Goal: Task Accomplishment & Management: Manage account settings

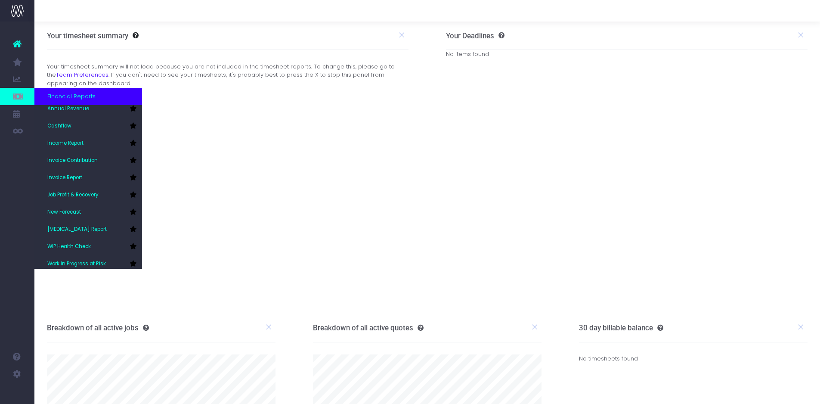
scroll to position [26, 0]
click at [133, 225] on icon at bounding box center [133, 225] width 7 height 6
click at [104, 225] on link "[MEDICAL_DATA] Report" at bounding box center [88, 225] width 108 height 17
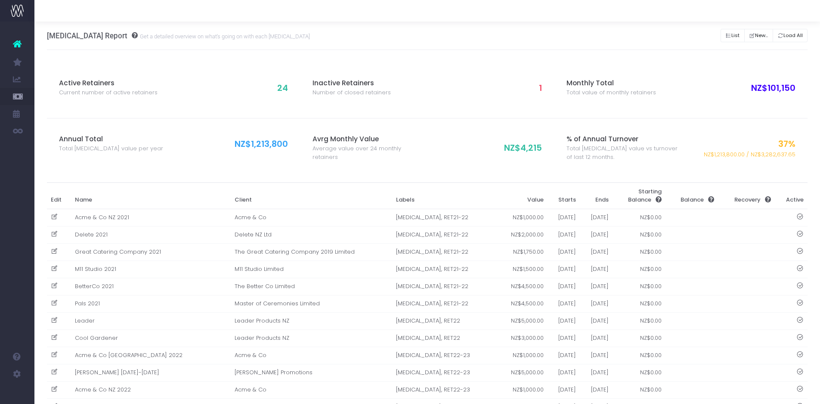
click at [284, 86] on span "24" at bounding box center [282, 88] width 11 height 12
click at [734, 35] on button "List" at bounding box center [732, 35] width 24 height 13
click at [54, 216] on icon at bounding box center [54, 216] width 7 height 7
type input "Acme & Co NZ 2021"
type input "Acme & Co"
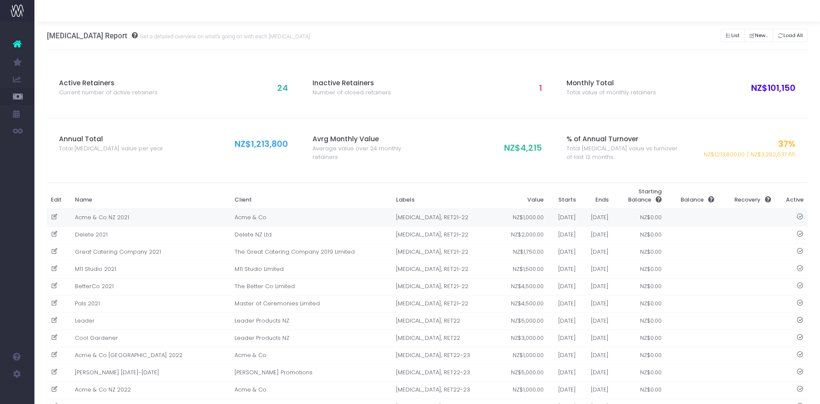
type input "[MEDICAL_DATA], RET21-22"
type input "1000"
type input "[DATE]"
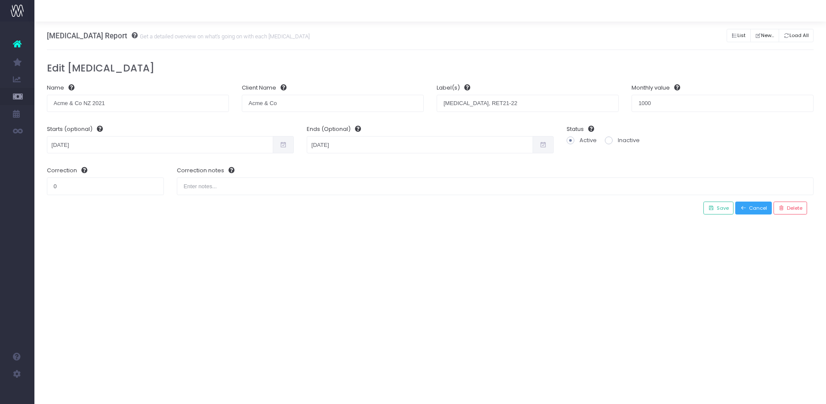
click at [750, 210] on span "Cancel" at bounding box center [757, 207] width 21 height 7
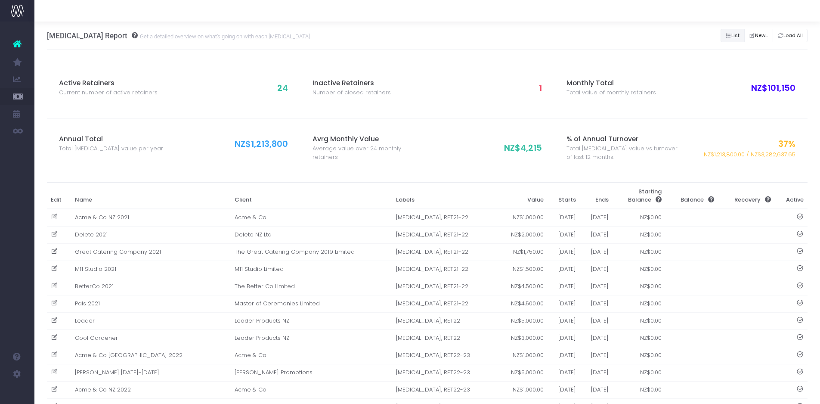
click at [725, 36] on icon "Button group with nested dropdown" at bounding box center [728, 36] width 6 height 0
click at [752, 36] on button "New..." at bounding box center [758, 35] width 29 height 13
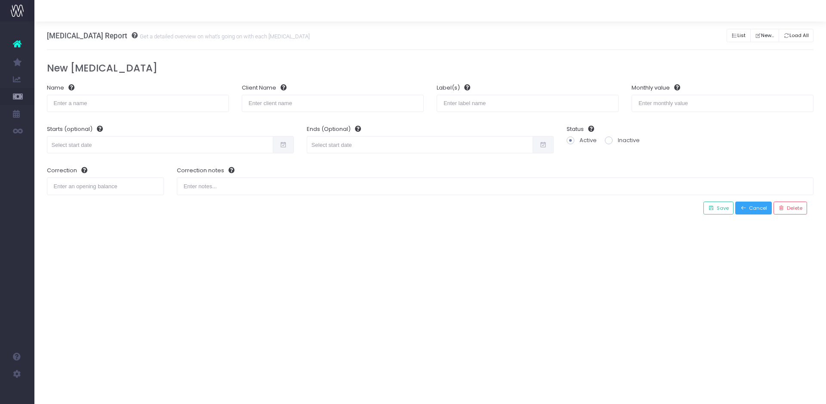
click at [750, 208] on span "Cancel" at bounding box center [757, 207] width 21 height 7
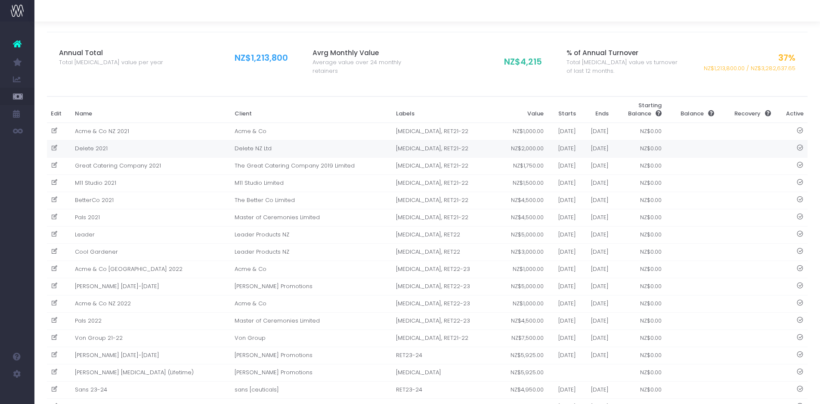
scroll to position [129, 0]
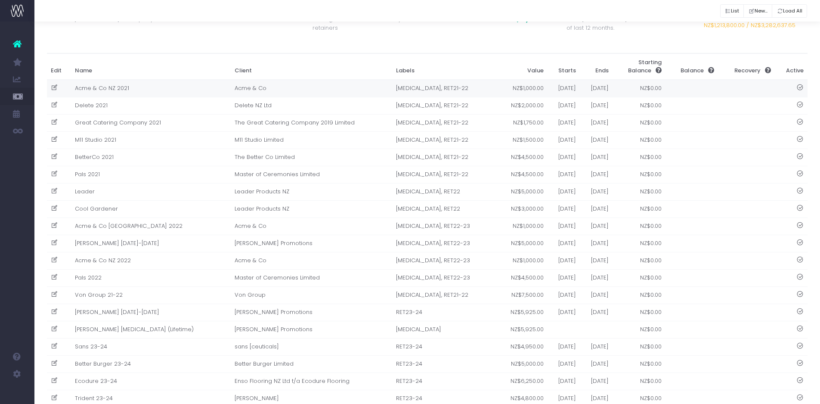
click at [51, 88] on icon at bounding box center [54, 87] width 7 height 7
type input "Acme & Co NZ 2021"
type input "Acme & Co"
type input "[MEDICAL_DATA], RET21-22"
type input "1000"
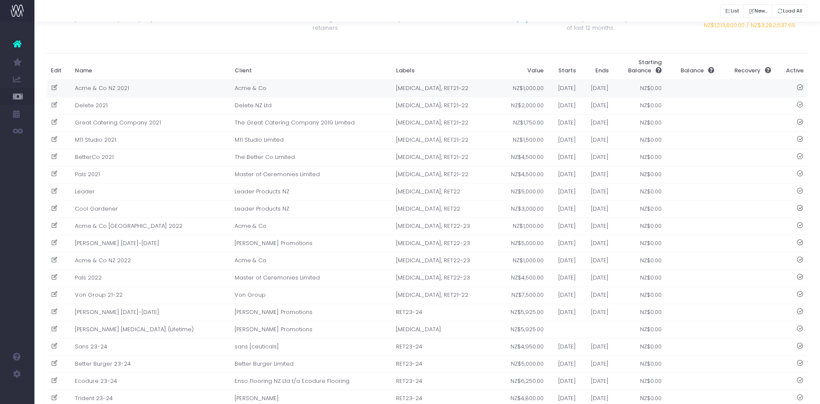
type input "[DATE]"
type input "0"
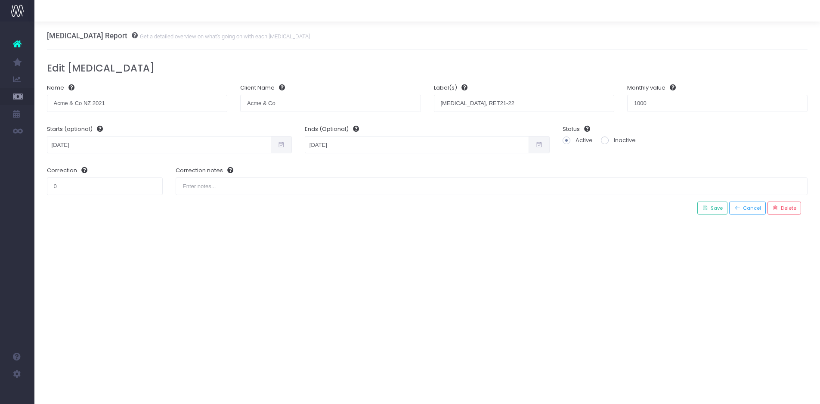
scroll to position [0, 0]
click at [796, 205] on span "Delete" at bounding box center [793, 207] width 18 height 7
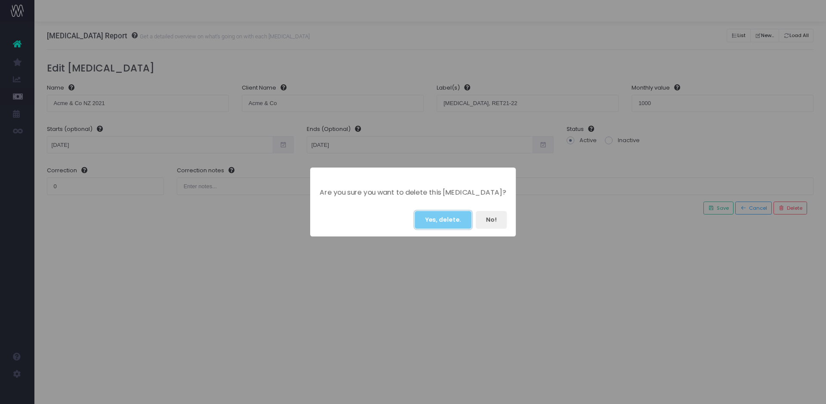
click at [449, 222] on button "Yes, delete." at bounding box center [443, 220] width 57 height 18
radio input "true"
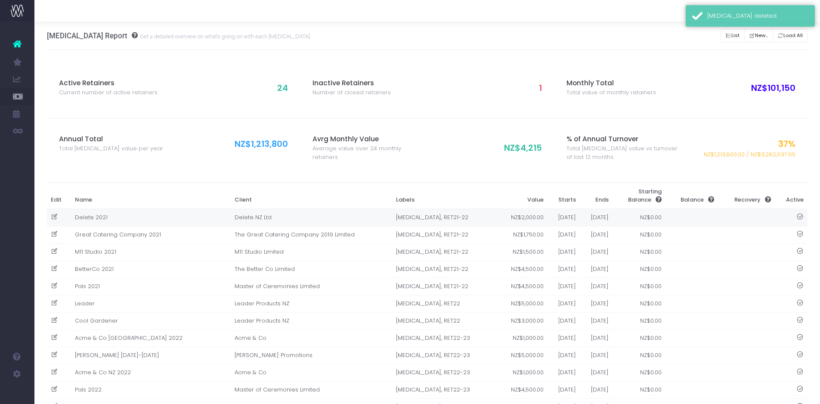
click at [56, 216] on icon at bounding box center [54, 216] width 7 height 7
type input "Delete 2021"
type input "Delete NZ Ltd"
type input "[MEDICAL_DATA], RET21-22"
type input "2000"
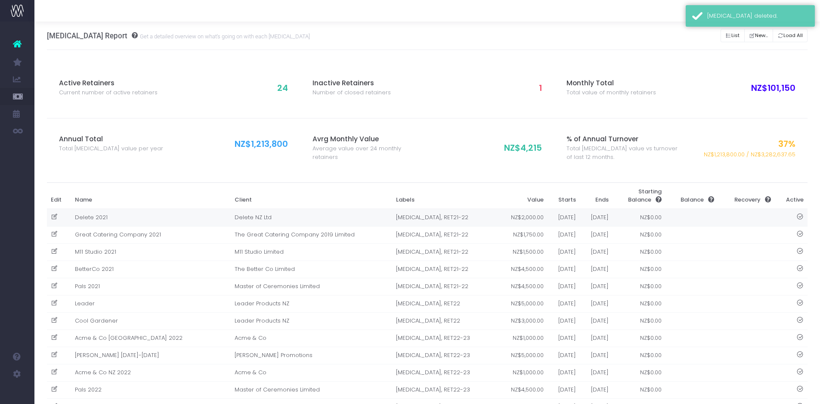
type input "[DATE]"
type input "0"
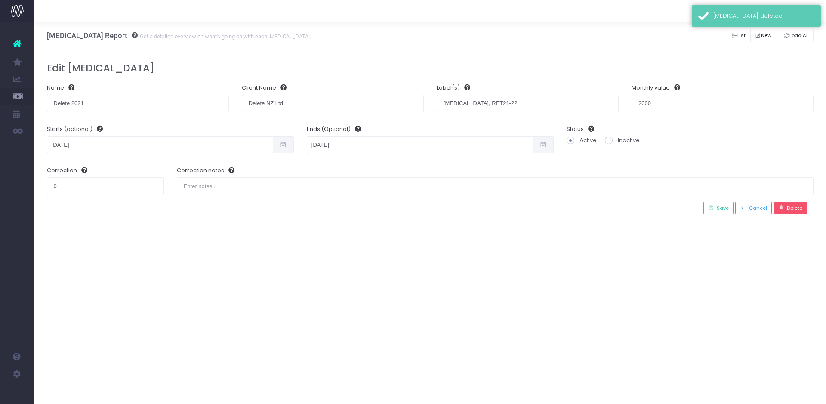
click at [795, 207] on span "Delete" at bounding box center [793, 207] width 18 height 7
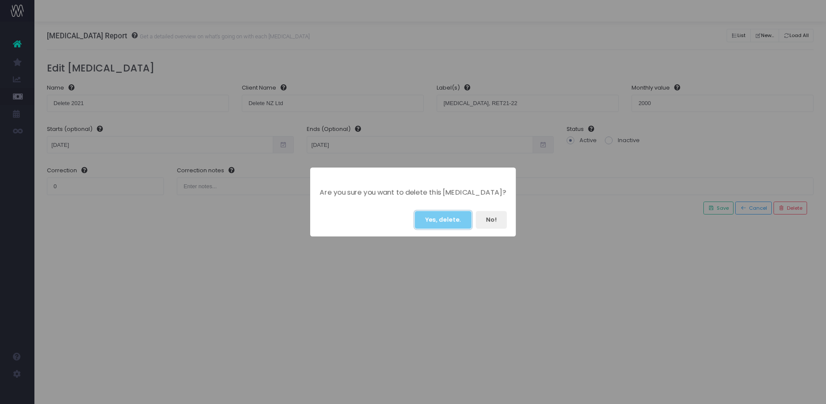
click at [436, 220] on button "Yes, delete." at bounding box center [443, 220] width 57 height 18
radio input "true"
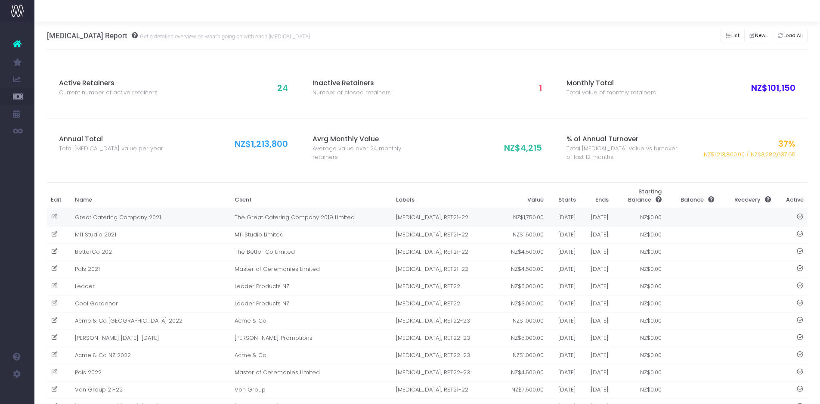
click at [52, 214] on icon at bounding box center [54, 216] width 7 height 7
type input "Great Catering Company 2021"
type input "The Great Catering Company 2019 Limited"
type input "[MEDICAL_DATA], RET21-22"
type input "1750"
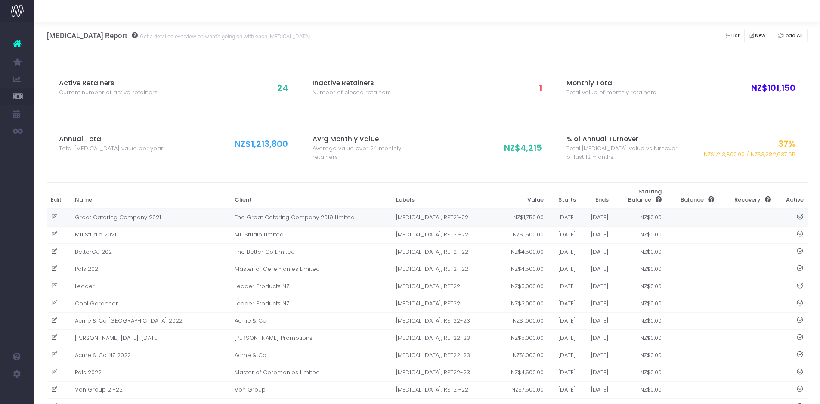
type input "[DATE]"
type input "0"
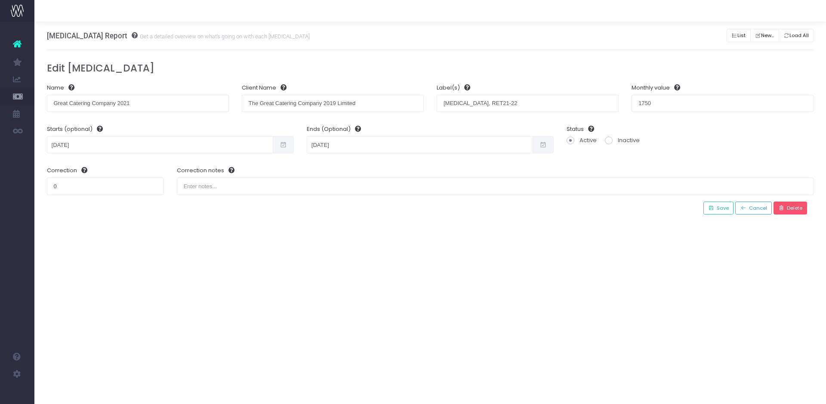
click at [781, 207] on icon at bounding box center [781, 207] width 6 height 7
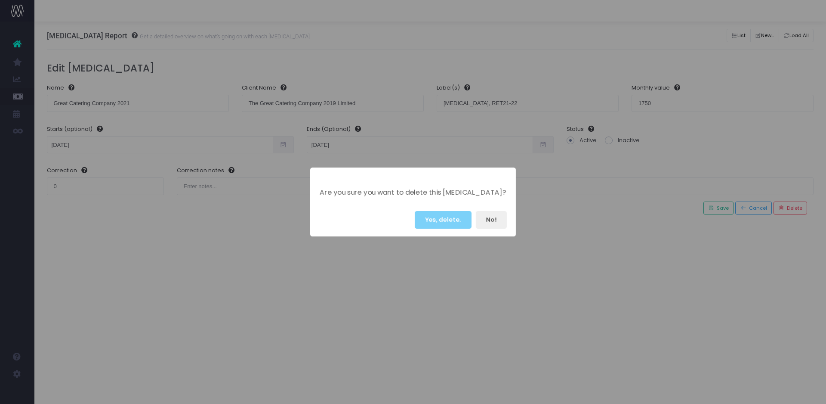
click at [445, 229] on div "Yes, delete. No!" at bounding box center [413, 219] width 206 height 33
click at [443, 223] on button "Yes, delete." at bounding box center [443, 220] width 57 height 18
radio input "true"
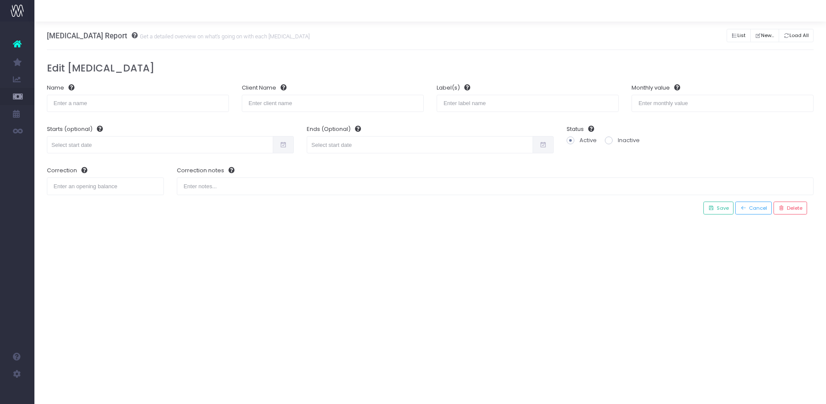
radio input "true"
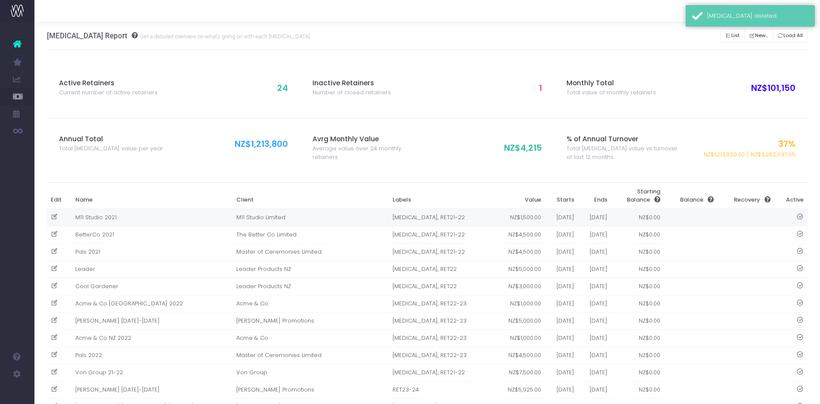
click at [49, 218] on td at bounding box center [59, 218] width 24 height 18
type input "M11 Studio 2021"
type input "M11 Studio Limited"
type input "[MEDICAL_DATA], RET21-22"
type input "1500"
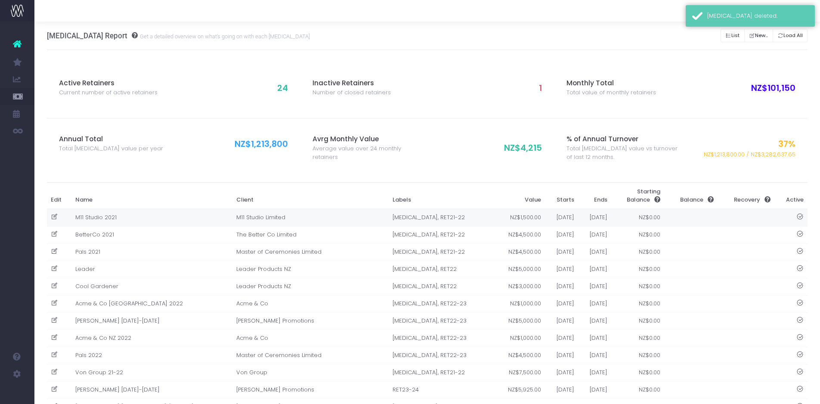
type input "[DATE]"
type input "0"
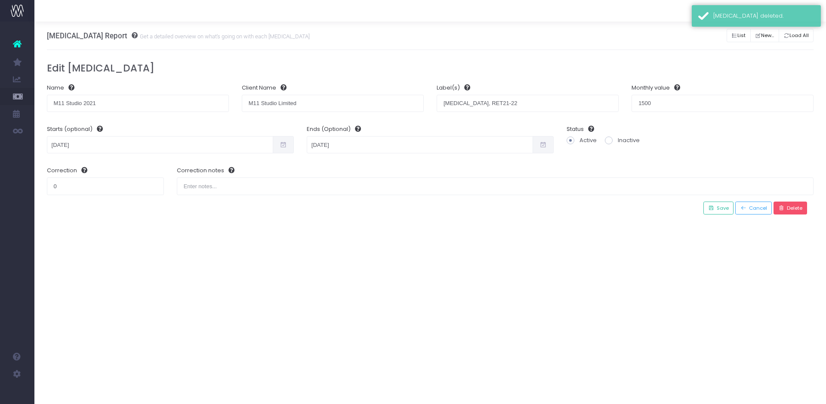
click at [799, 214] on button "Delete" at bounding box center [791, 207] width 34 height 13
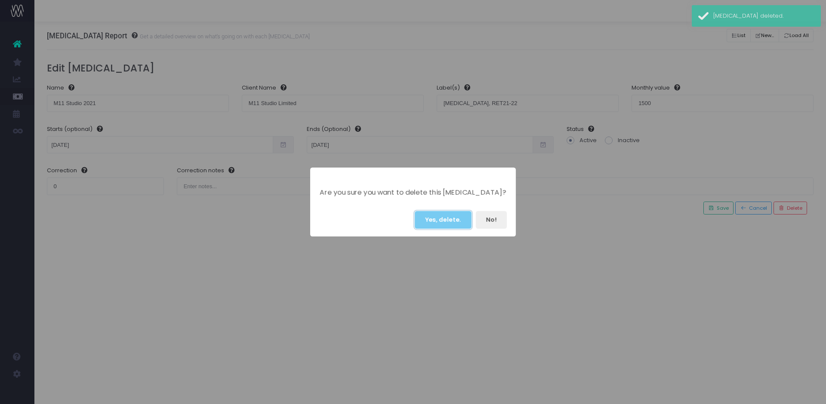
click at [428, 217] on button "Yes, delete." at bounding box center [443, 220] width 57 height 18
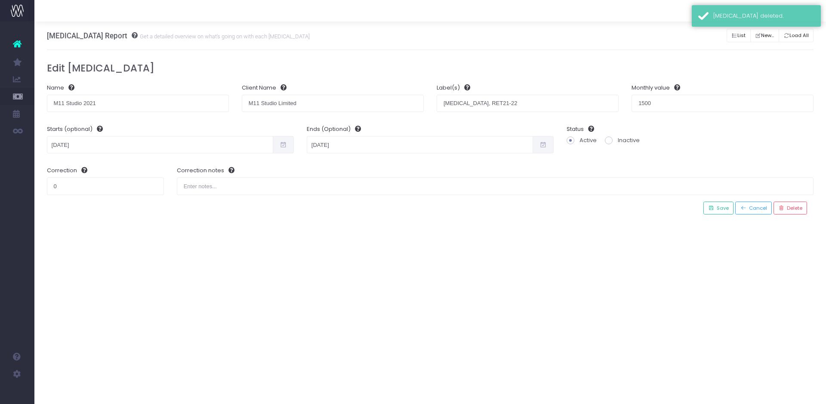
radio input "true"
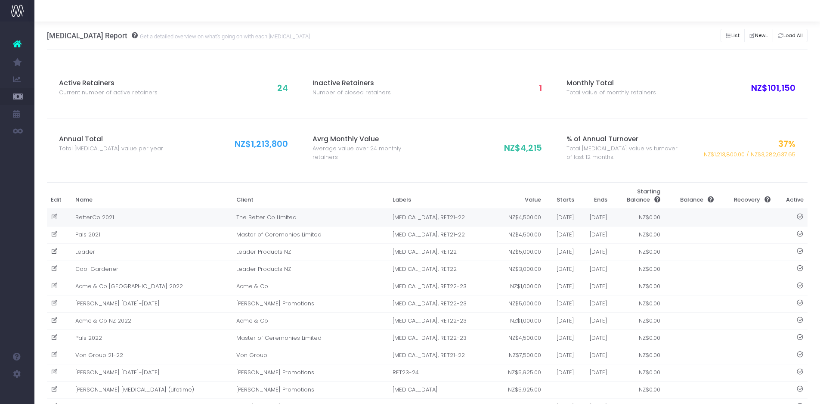
click at [58, 215] on icon at bounding box center [54, 216] width 7 height 7
type input "BetterCo 2021"
type input "The Better Co Limited"
type input "[MEDICAL_DATA], RET21-22"
type input "4500"
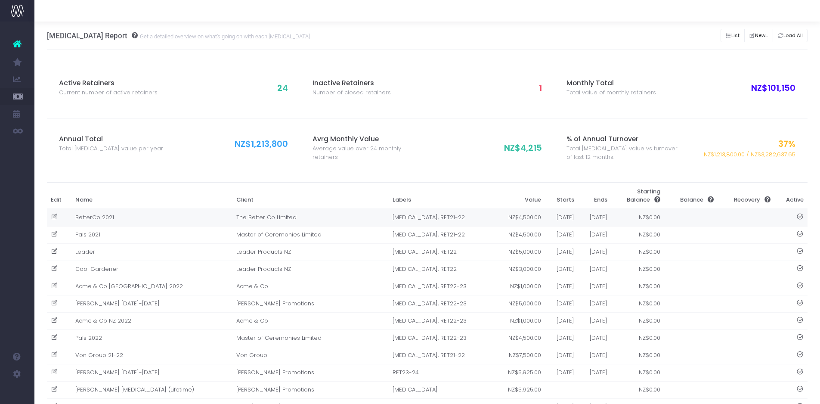
type input "[DATE]"
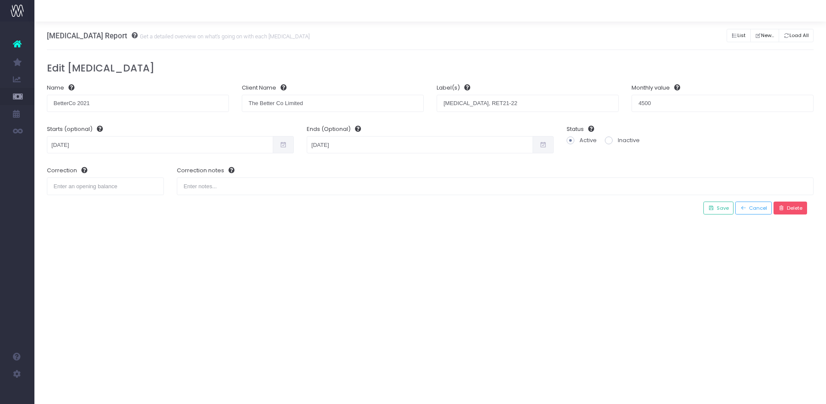
click at [795, 210] on span "Delete" at bounding box center [793, 207] width 18 height 7
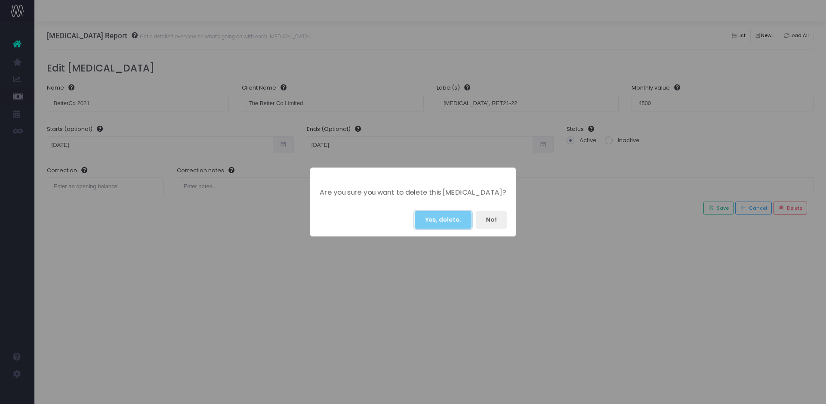
click at [457, 216] on button "Yes, delete." at bounding box center [443, 220] width 57 height 18
radio input "true"
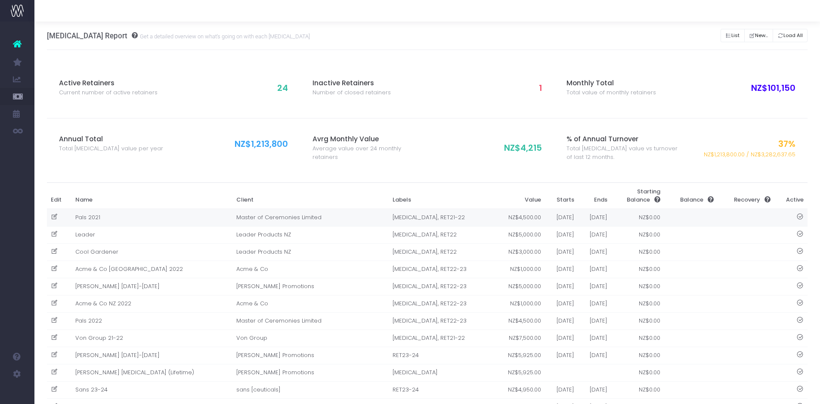
click at [56, 216] on icon at bounding box center [54, 216] width 7 height 7
type input "Pals 2021"
type input "Master of Ceremonies Limited"
type input "[MEDICAL_DATA], RET21-22"
type input "4500"
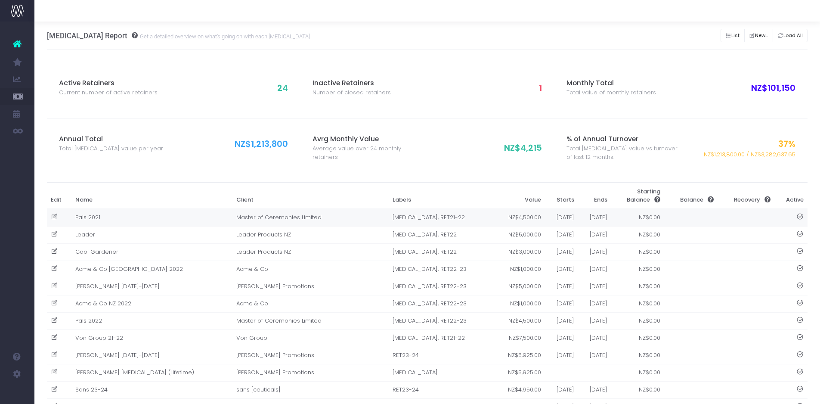
type input "[DATE]"
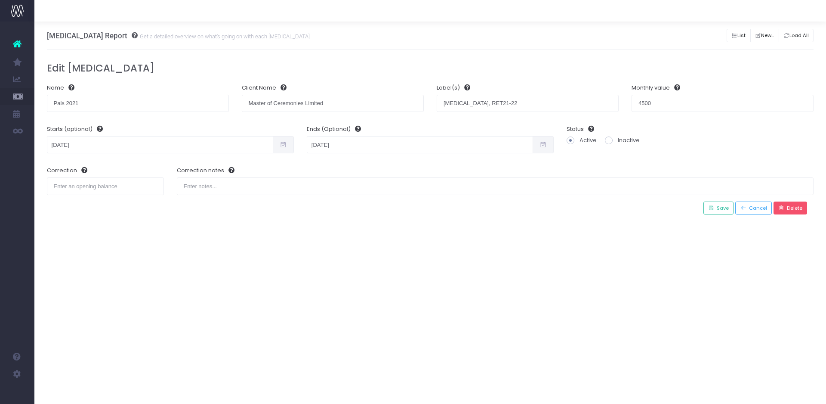
click at [789, 207] on span "Delete" at bounding box center [793, 207] width 18 height 7
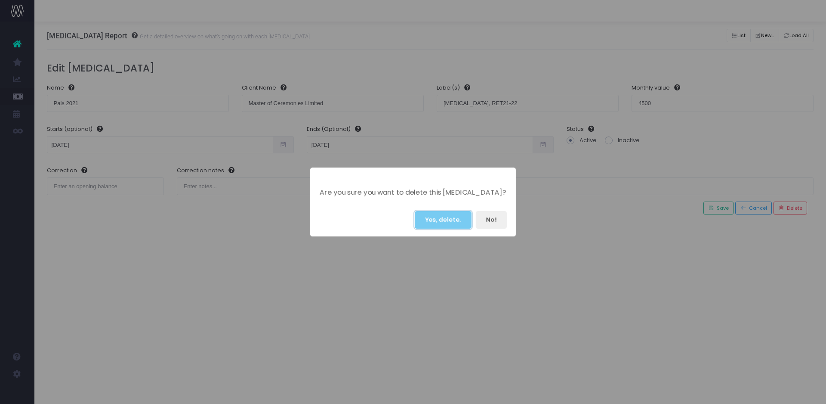
click at [454, 220] on button "Yes, delete." at bounding box center [443, 220] width 57 height 18
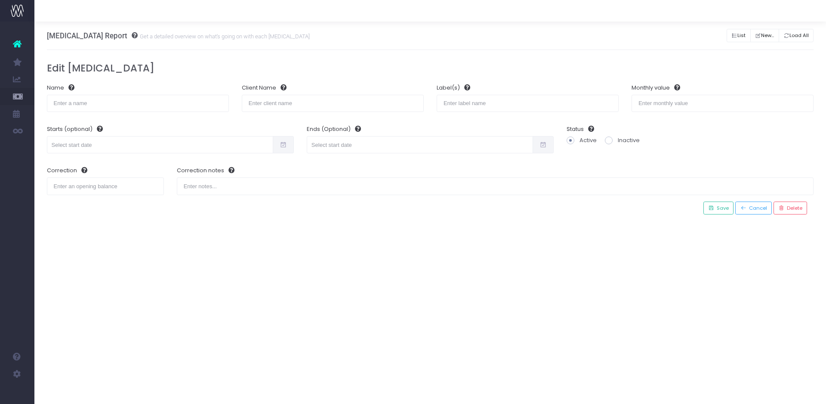
radio input "true"
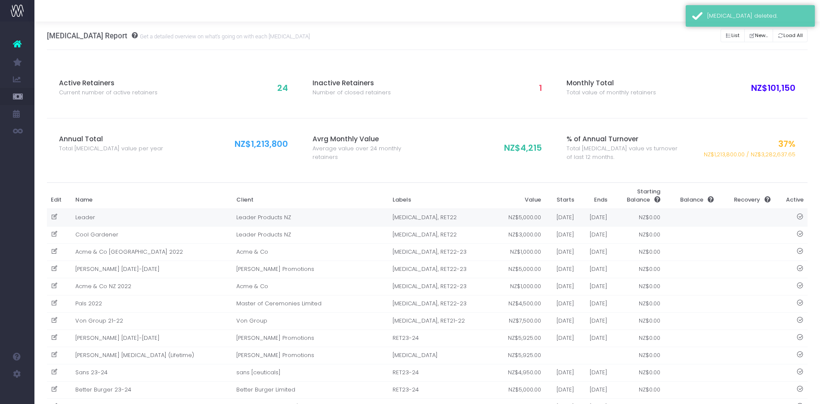
click at [51, 216] on icon at bounding box center [54, 216] width 7 height 7
type input "Leader"
type input "Leader Products NZ"
type input "[MEDICAL_DATA], RET22"
type input "5000"
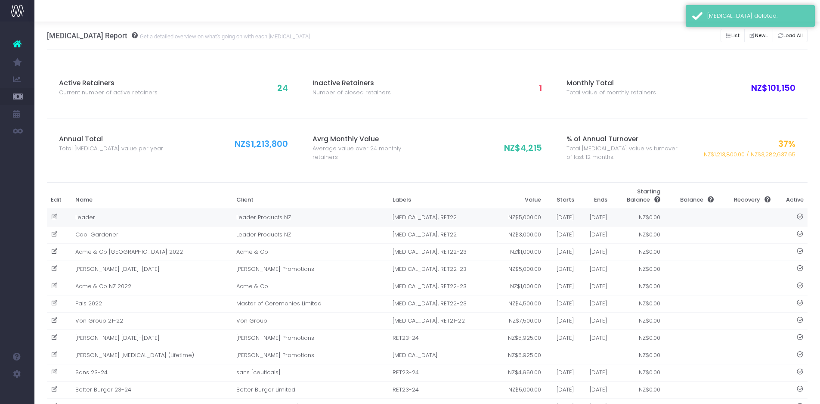
type input "[DATE]"
type input "0"
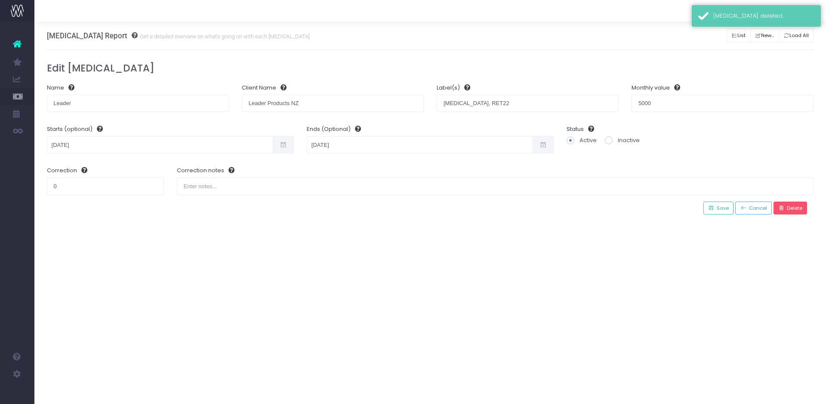
drag, startPoint x: 790, startPoint y: 210, endPoint x: 784, endPoint y: 213, distance: 6.4
click at [789, 210] on span "Delete" at bounding box center [793, 207] width 18 height 7
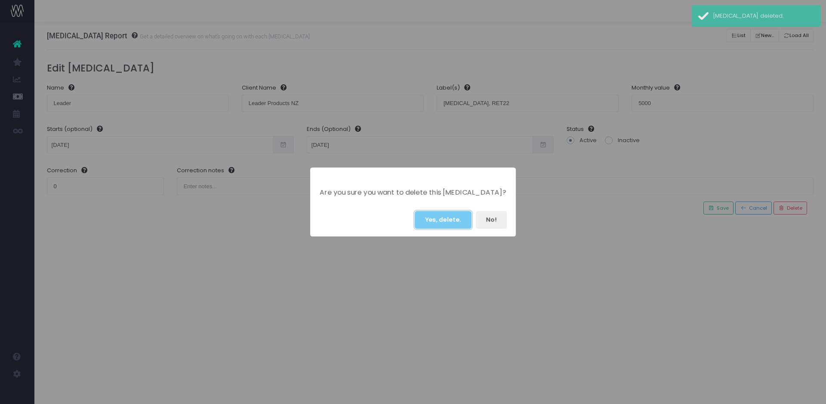
click at [463, 218] on button "Yes, delete." at bounding box center [443, 220] width 57 height 18
radio input "true"
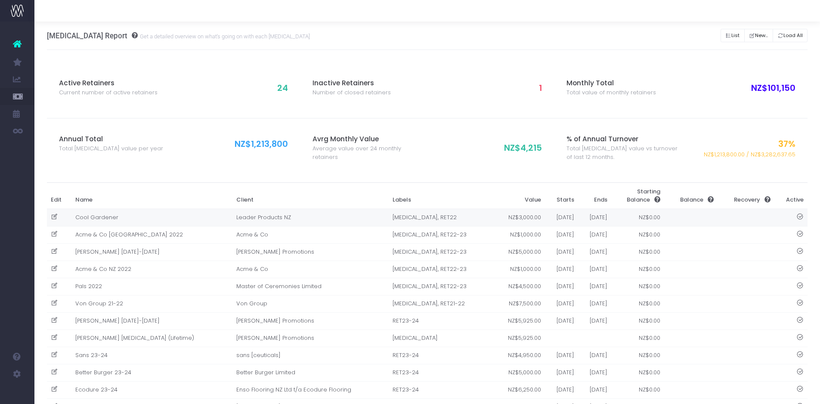
click at [53, 216] on icon at bounding box center [54, 216] width 7 height 7
type input "Cool Gardener"
type input "Leader Products NZ"
type input "[MEDICAL_DATA], RET22"
type input "3000"
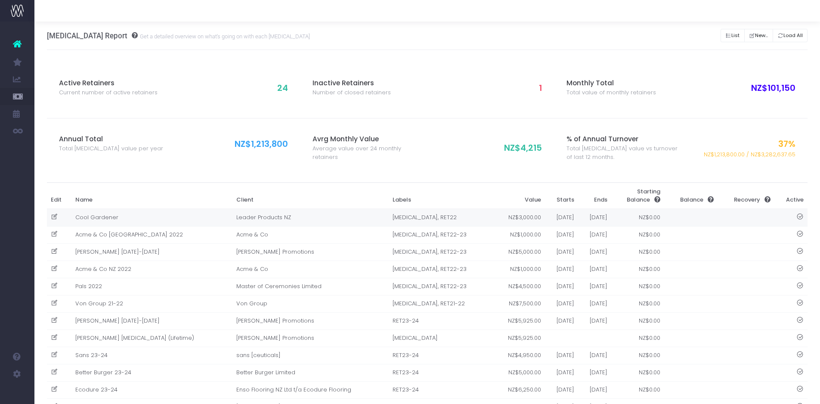
type input "[DATE]"
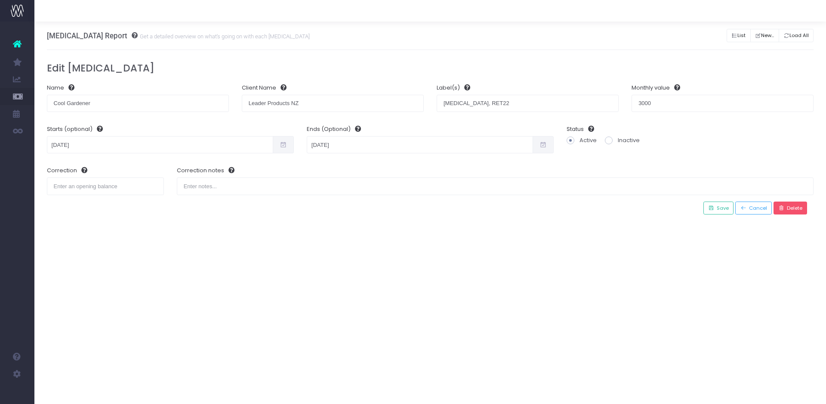
click at [793, 206] on span "Delete" at bounding box center [793, 207] width 18 height 7
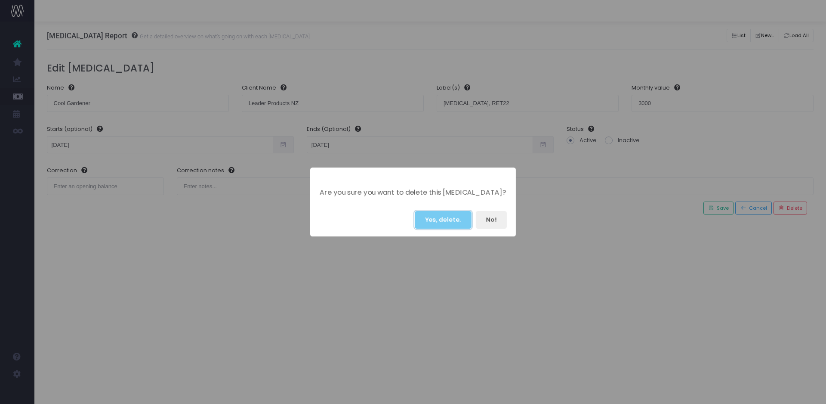
click at [441, 219] on button "Yes, delete." at bounding box center [443, 220] width 57 height 18
radio input "true"
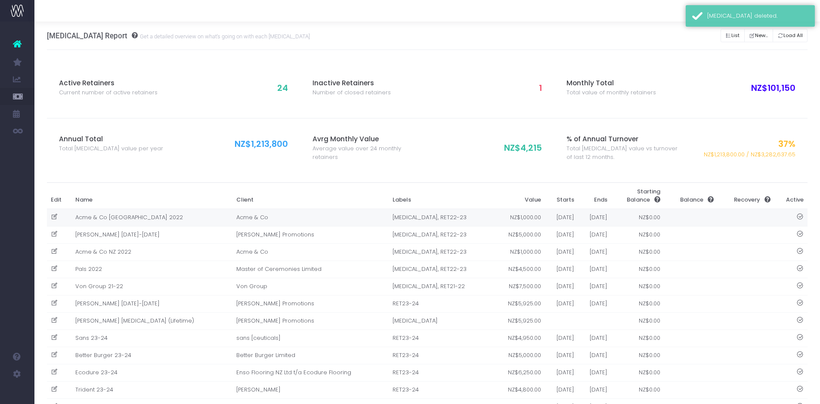
click at [52, 215] on icon at bounding box center [54, 216] width 7 height 7
type input "Acme & Co [GEOGRAPHIC_DATA] 2022"
type input "Acme & Co"
type input "[MEDICAL_DATA], RET22-23"
type input "1000"
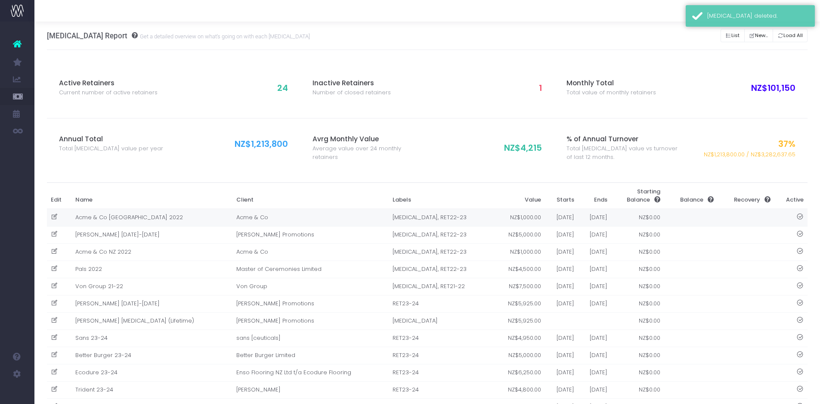
type input "[DATE]"
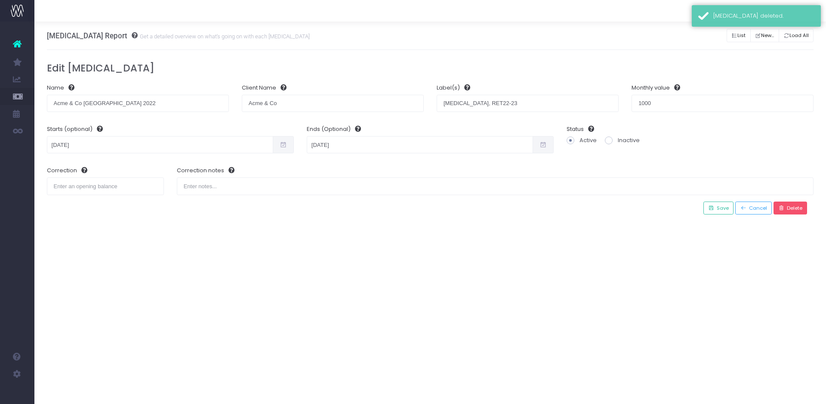
click at [799, 208] on span "Delete" at bounding box center [793, 207] width 18 height 7
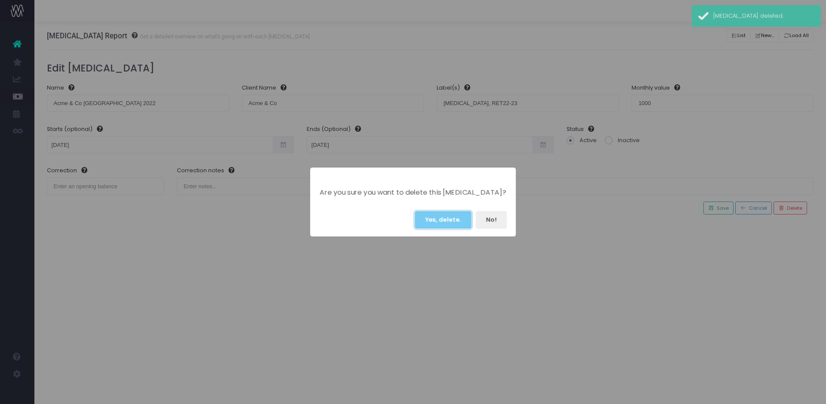
click at [423, 217] on button "Yes, delete." at bounding box center [443, 220] width 57 height 18
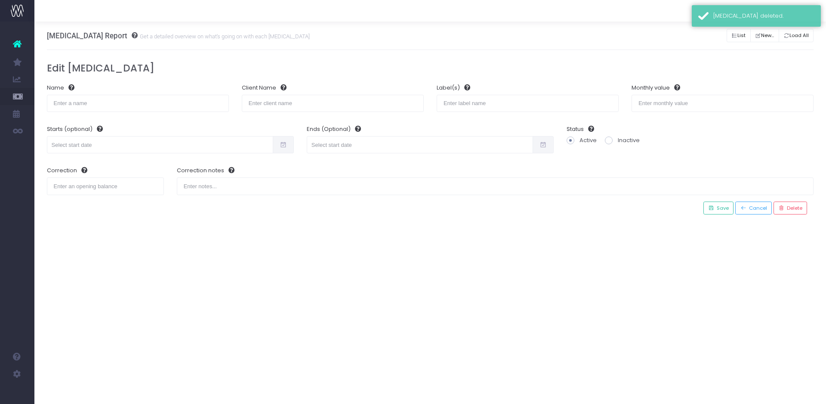
radio input "true"
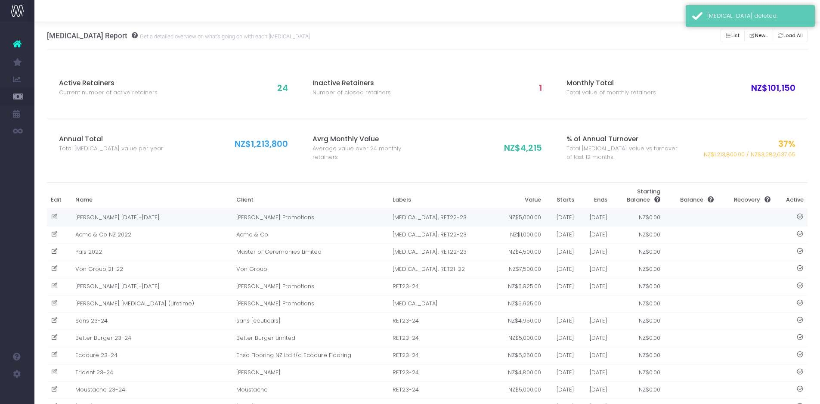
click at [55, 220] on icon at bounding box center [54, 216] width 7 height 7
type input "[PERSON_NAME] [DATE]-[DATE]"
type input "[PERSON_NAME] Promotions"
type input "[MEDICAL_DATA], RET22-23"
type input "5000"
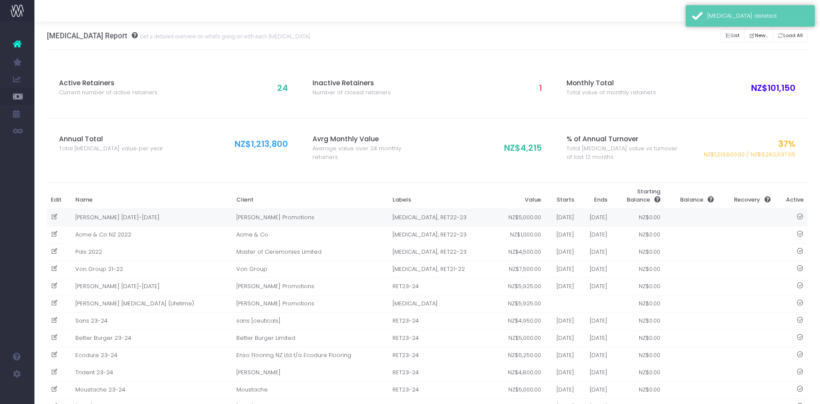
type input "[DATE]"
type input "0"
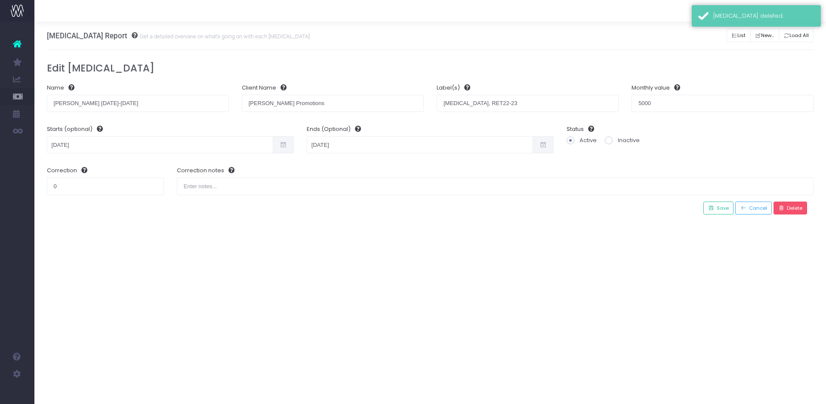
click at [802, 208] on span "Delete" at bounding box center [793, 207] width 18 height 7
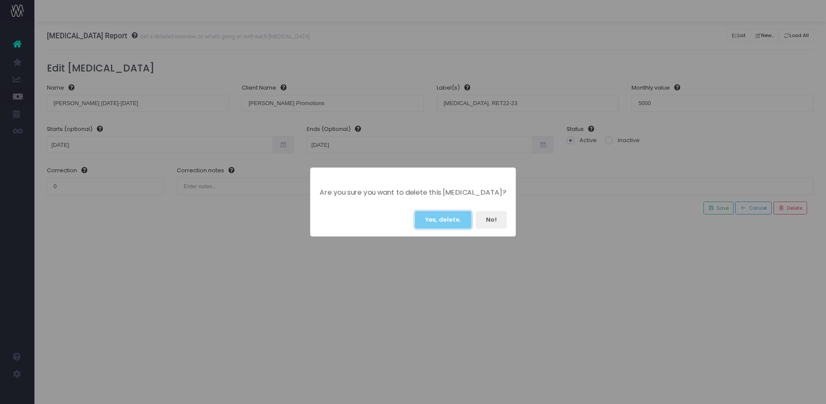
click at [431, 216] on button "Yes, delete." at bounding box center [443, 220] width 57 height 18
radio input "true"
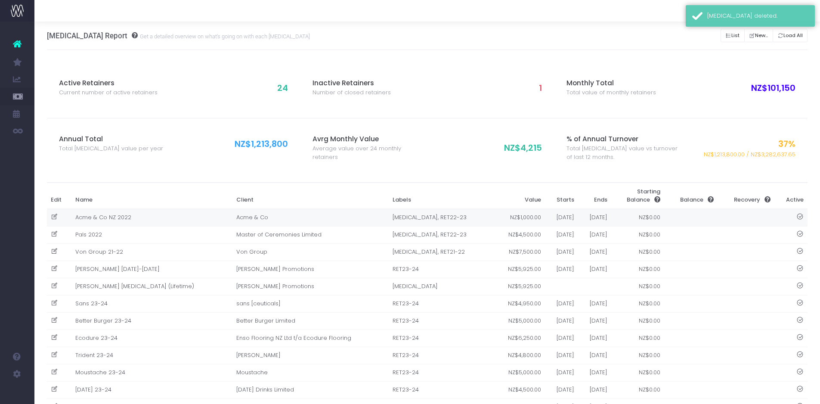
click at [57, 216] on icon at bounding box center [54, 216] width 7 height 7
type input "Acme & Co NZ 2022"
type input "Acme & Co"
type input "[MEDICAL_DATA], RET22-23"
type input "1000"
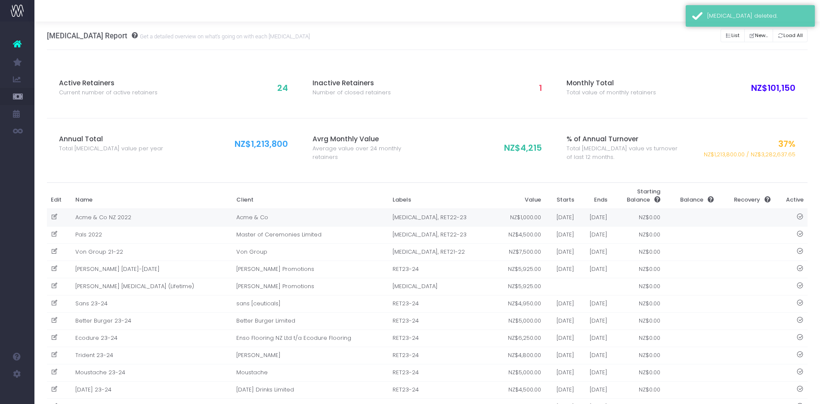
type input "[DATE]"
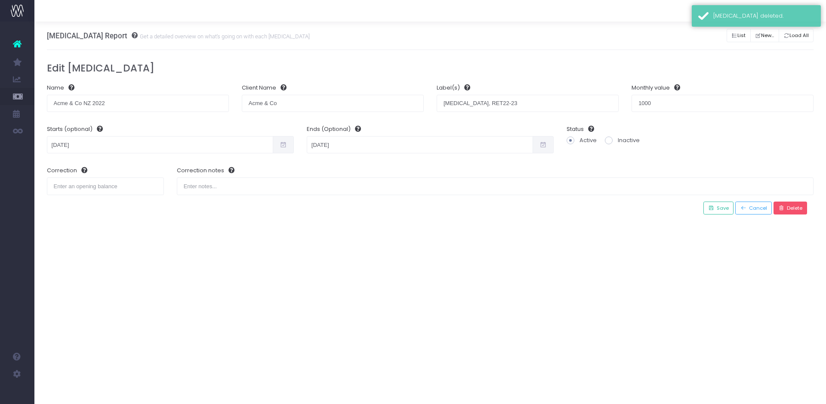
click at [788, 207] on span "Delete" at bounding box center [793, 207] width 18 height 7
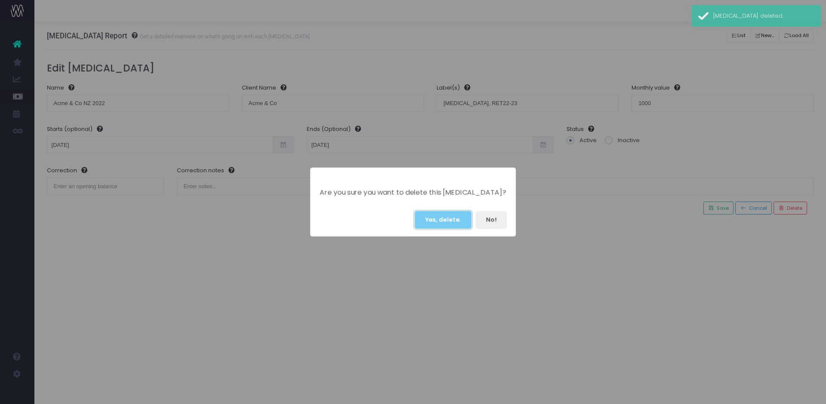
click at [445, 216] on button "Yes, delete." at bounding box center [443, 220] width 57 height 18
radio input "true"
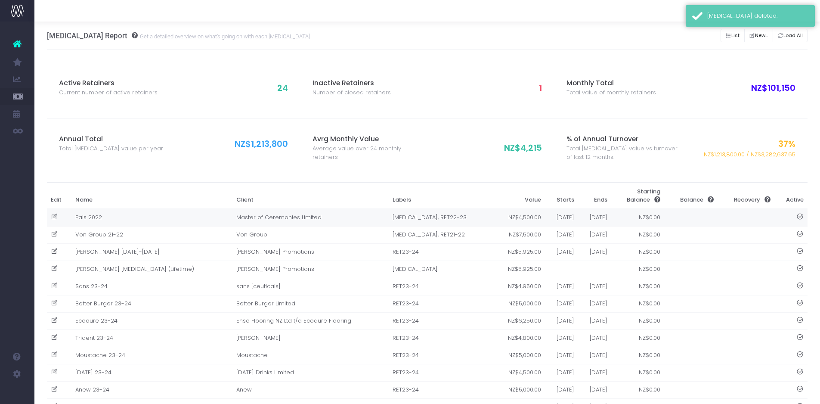
click at [56, 216] on icon at bounding box center [54, 216] width 7 height 7
type input "Pals 2022"
type input "Master of Ceremonies Limited"
type input "[MEDICAL_DATA], RET22-23"
type input "4500"
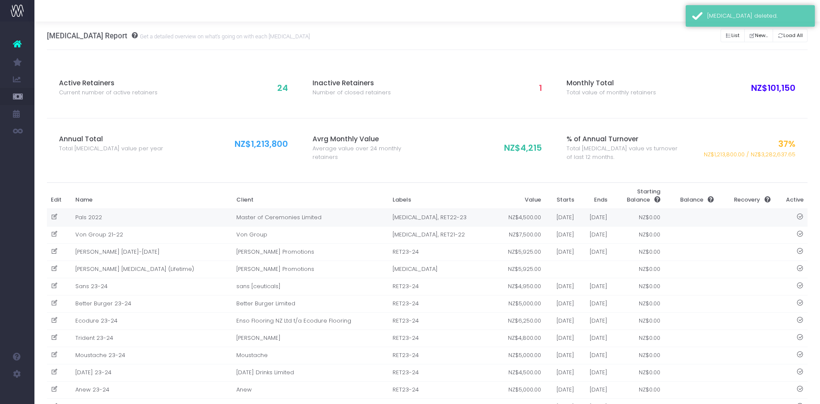
type input "[DATE]"
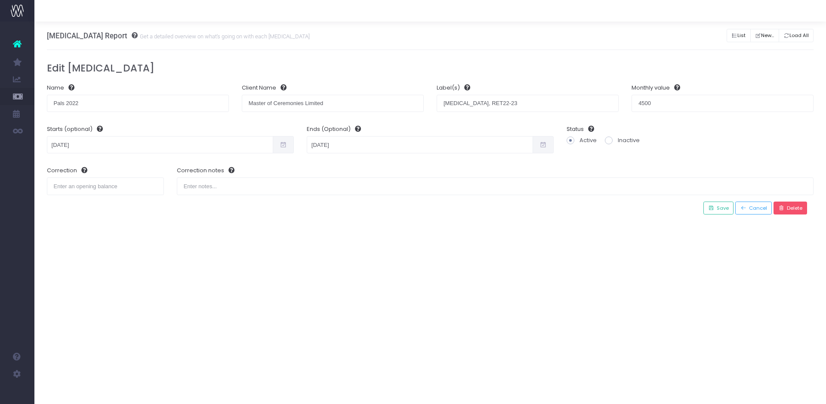
click at [793, 210] on span "Delete" at bounding box center [793, 207] width 18 height 7
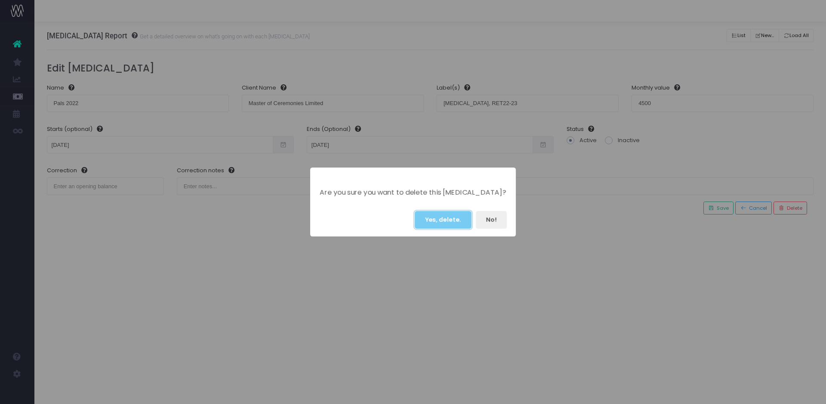
click at [447, 218] on button "Yes, delete." at bounding box center [443, 220] width 57 height 18
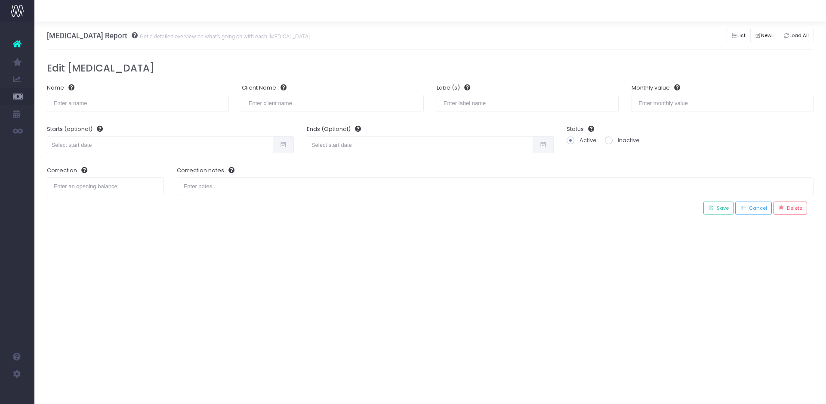
radio input "true"
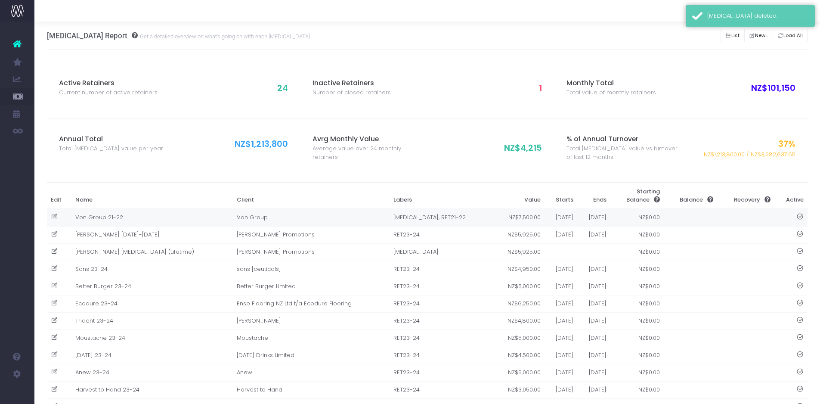
click at [49, 215] on td at bounding box center [59, 218] width 25 height 18
type input "Von Group 21-22"
type input "Von Group"
type input "[MEDICAL_DATA], RET21-22"
type input "7500"
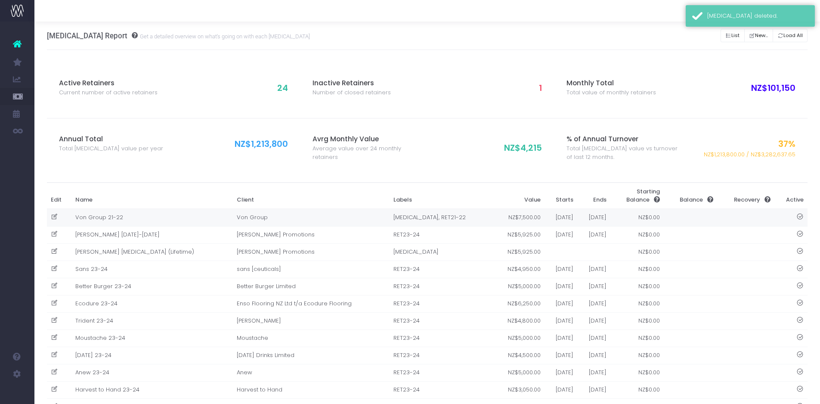
type input "[DATE]"
type input "0"
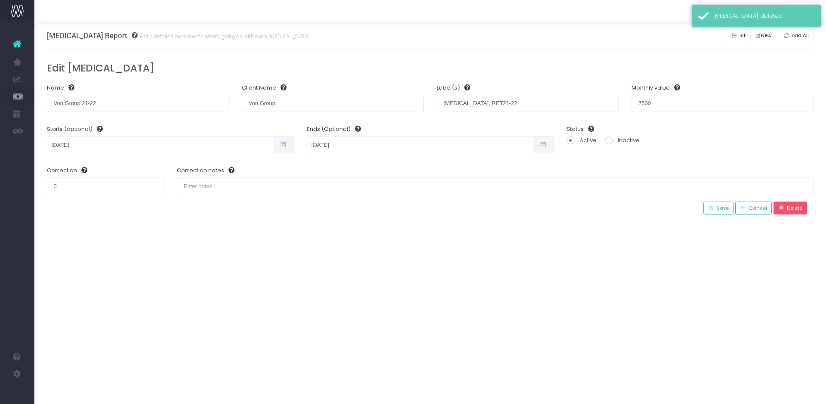
click at [793, 203] on button "Delete" at bounding box center [791, 207] width 34 height 13
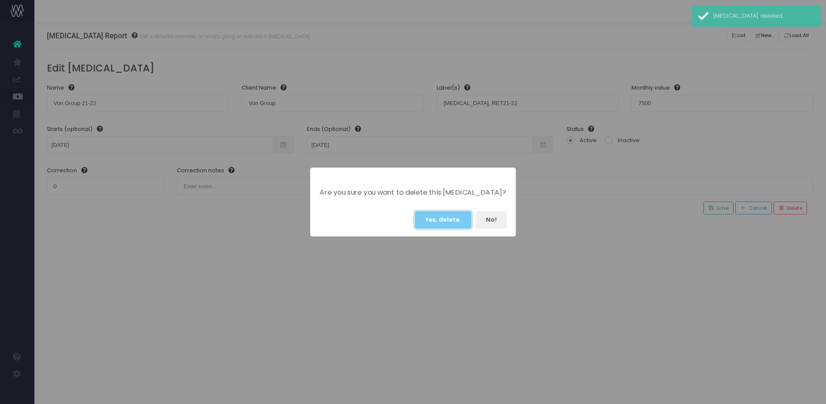
click at [450, 214] on button "Yes, delete." at bounding box center [443, 220] width 57 height 18
radio input "true"
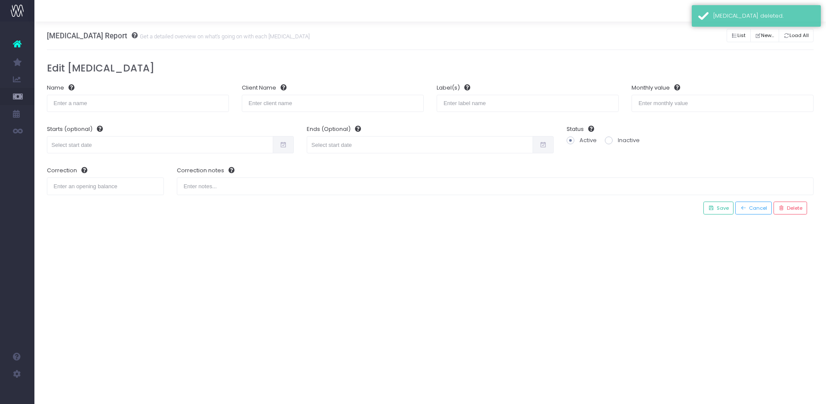
radio input "true"
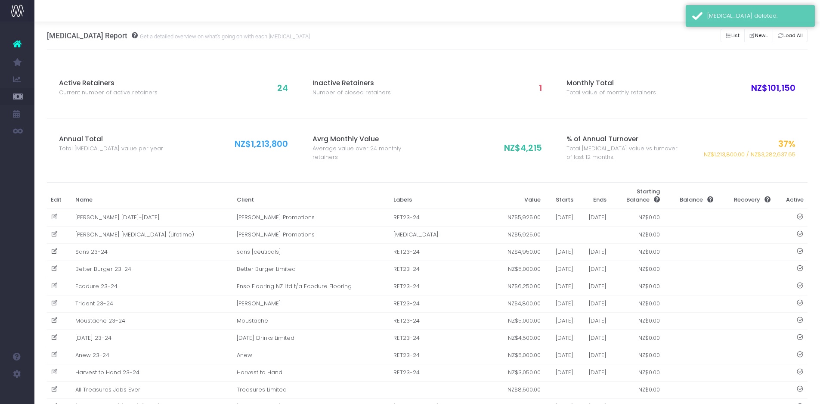
drag, startPoint x: 53, startPoint y: 216, endPoint x: 67, endPoint y: 217, distance: 14.2
click at [53, 216] on icon at bounding box center [54, 216] width 7 height 7
type input "[PERSON_NAME] [DATE]-[DATE]"
type input "[PERSON_NAME] Promotions"
type input "RET23-24"
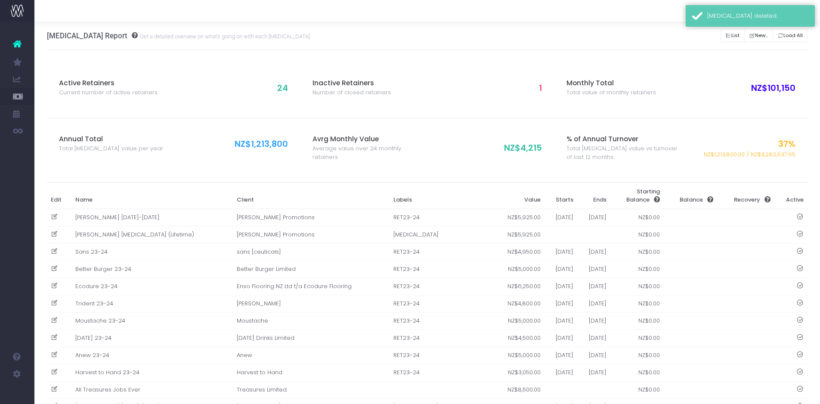
type input "5925"
type input "[DATE]"
type input "0"
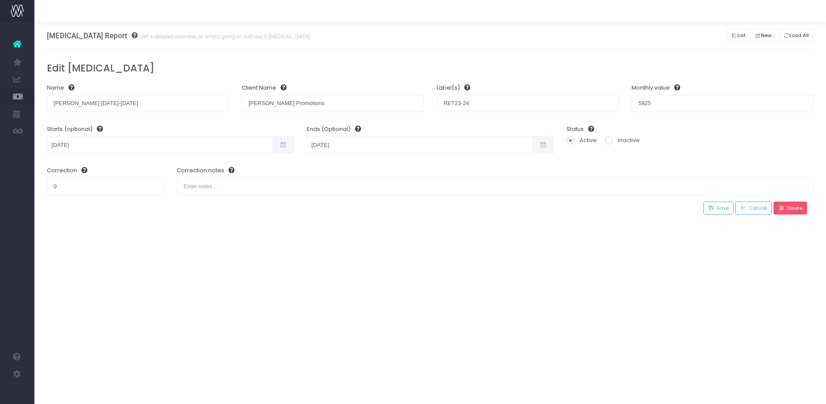
click at [796, 211] on span "Delete" at bounding box center [793, 207] width 18 height 7
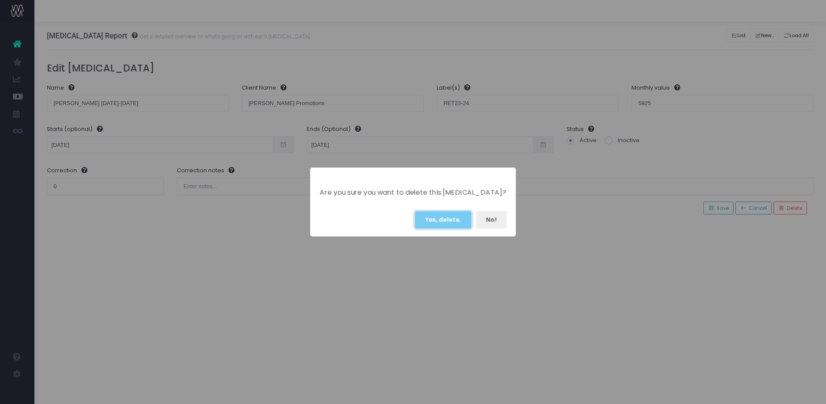
click at [450, 221] on button "Yes, delete." at bounding box center [443, 220] width 57 height 18
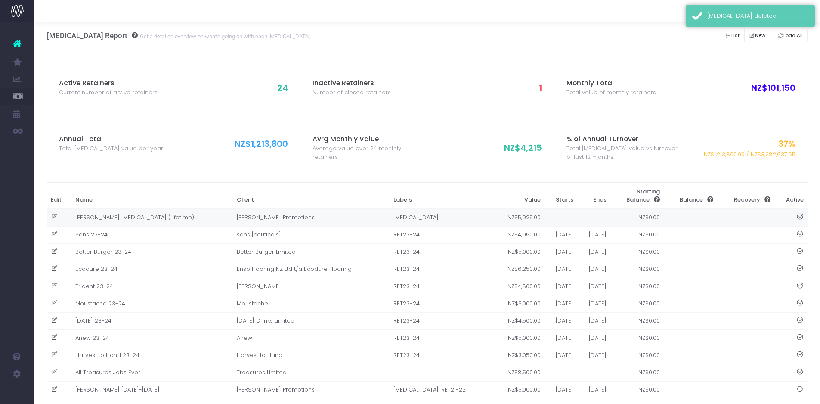
click at [54, 216] on icon at bounding box center [54, 216] width 7 height 7
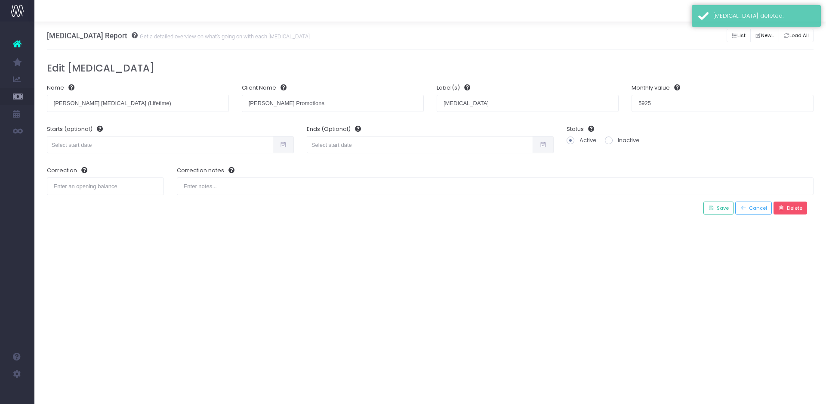
click at [791, 206] on span "Delete" at bounding box center [793, 207] width 18 height 7
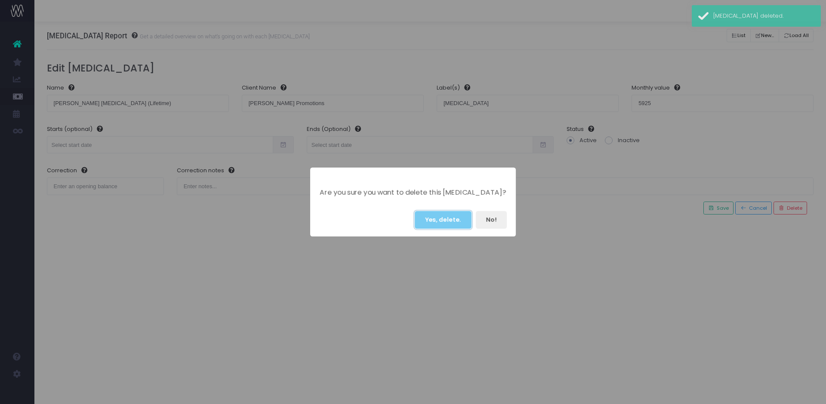
click at [432, 217] on button "Yes, delete." at bounding box center [443, 220] width 57 height 18
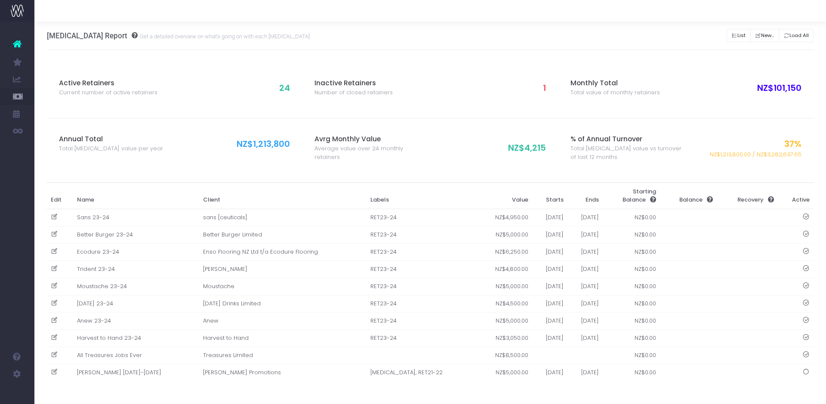
drag, startPoint x: 52, startPoint y: 217, endPoint x: 53, endPoint y: 222, distance: 5.4
click at [53, 222] on td at bounding box center [60, 218] width 26 height 18
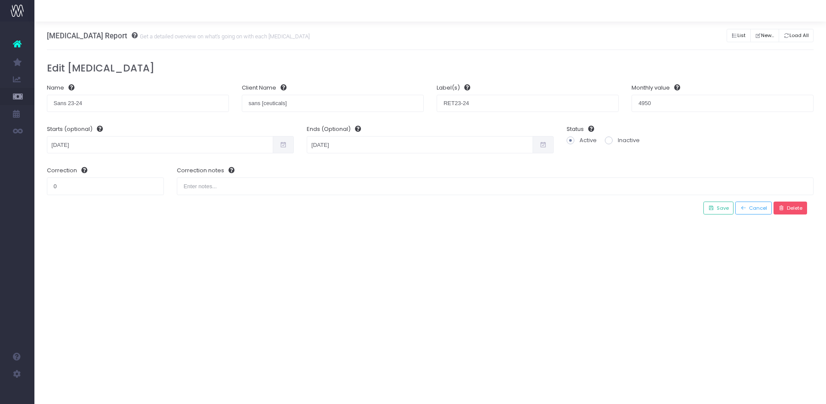
click at [794, 207] on span "Delete" at bounding box center [793, 207] width 18 height 7
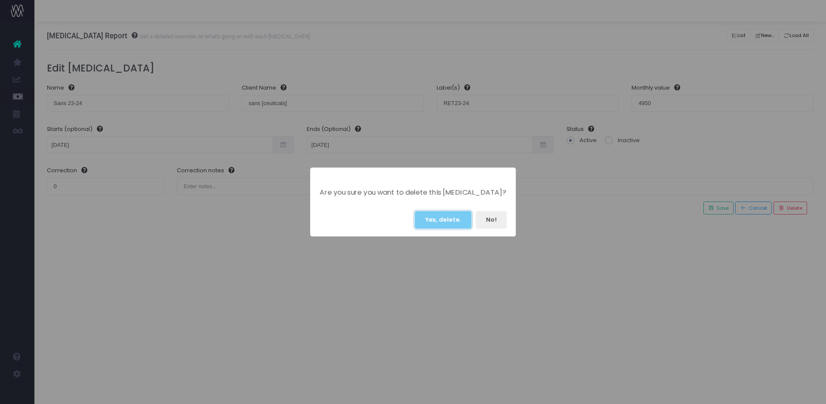
click at [448, 221] on button "Yes, delete." at bounding box center [443, 220] width 57 height 18
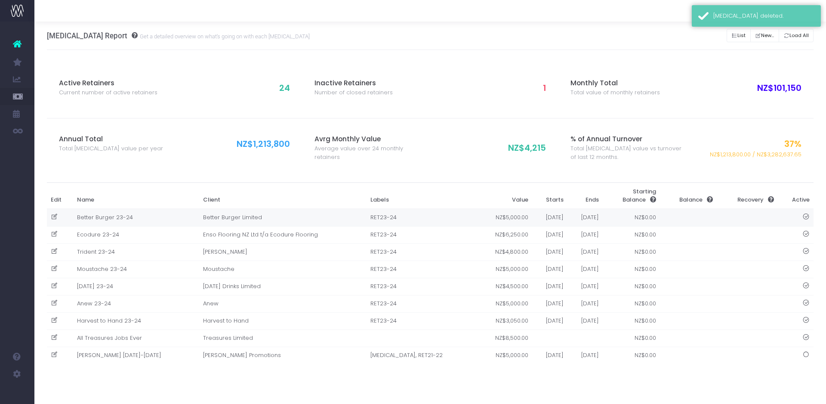
click at [54, 216] on icon at bounding box center [54, 216] width 7 height 7
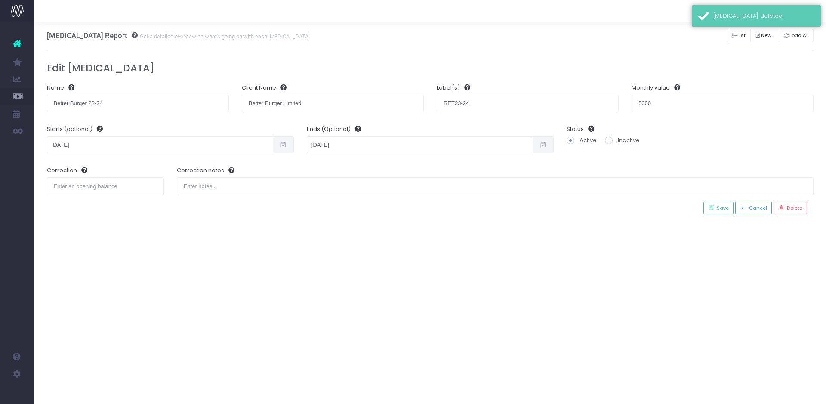
click at [608, 142] on span at bounding box center [609, 140] width 8 height 8
click at [618, 142] on input "Inactive" at bounding box center [621, 139] width 6 height 6
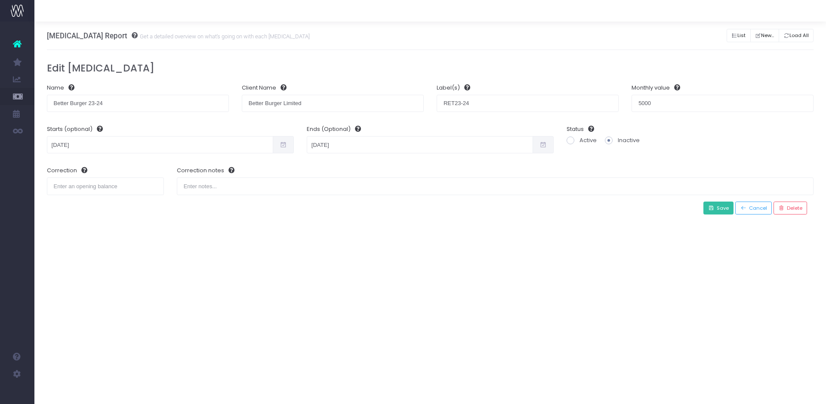
click at [723, 211] on span "Save" at bounding box center [721, 207] width 15 height 7
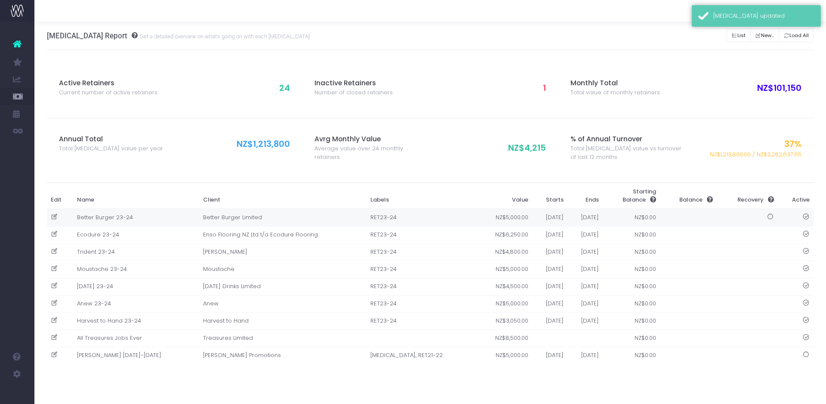
click at [105, 214] on td "Better Burger 23-24" at bounding box center [136, 218] width 126 height 18
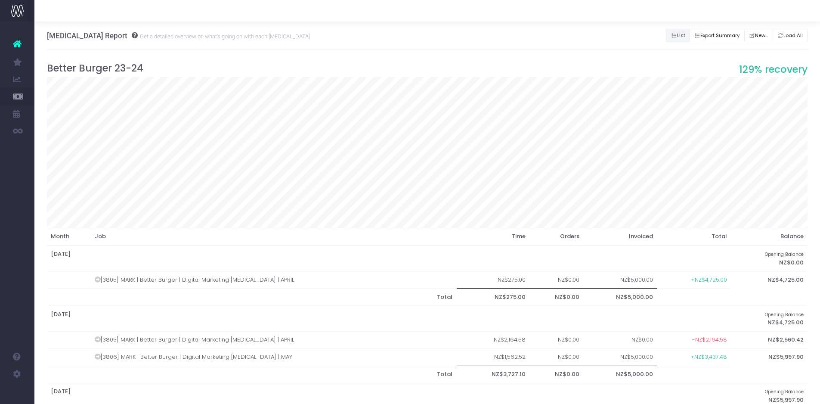
click at [672, 33] on button "List" at bounding box center [678, 35] width 24 height 13
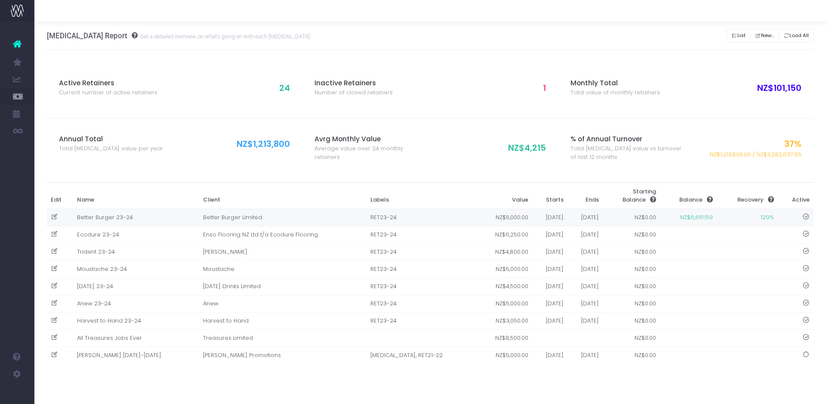
click at [53, 217] on icon at bounding box center [54, 216] width 7 height 7
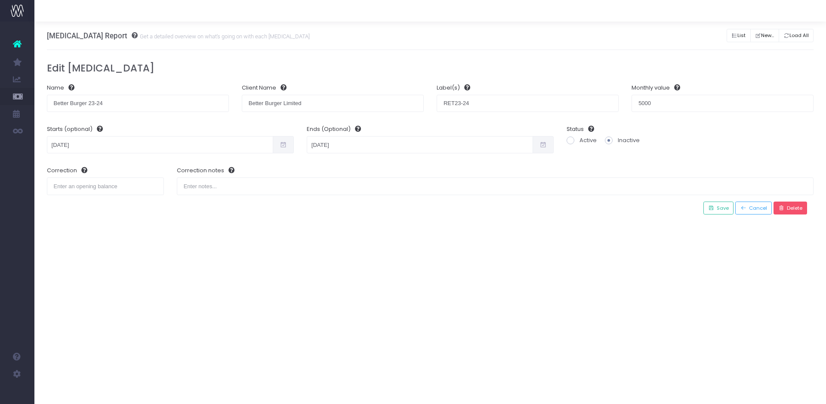
click at [801, 208] on span "Delete" at bounding box center [793, 207] width 18 height 7
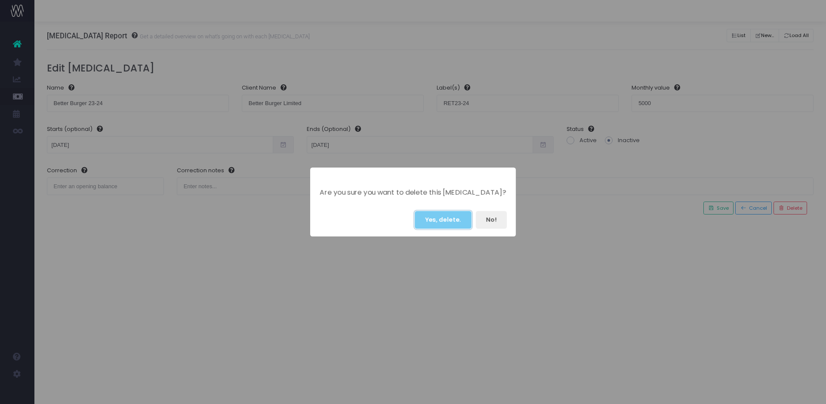
click at [446, 219] on button "Yes, delete." at bounding box center [443, 220] width 57 height 18
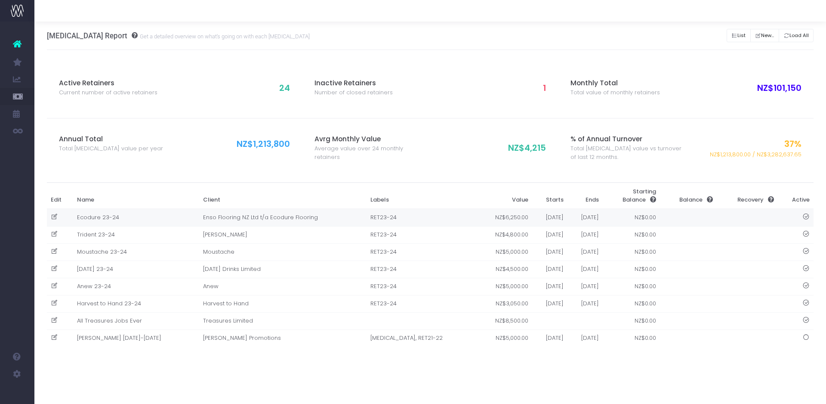
click at [806, 216] on icon at bounding box center [805, 216] width 7 height 7
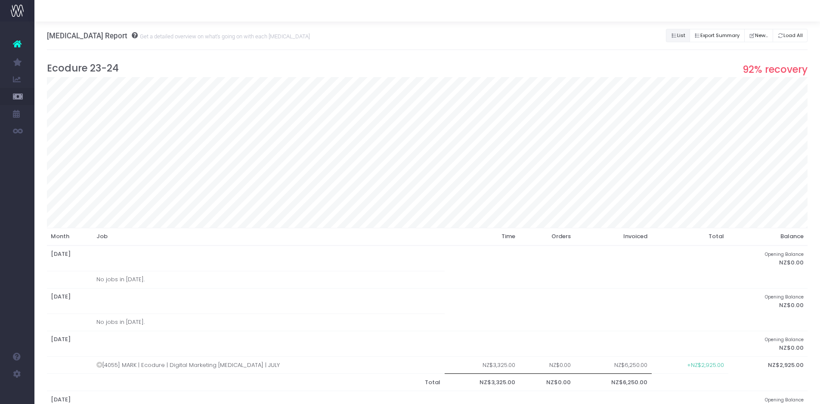
click at [669, 31] on button "List" at bounding box center [678, 35] width 24 height 13
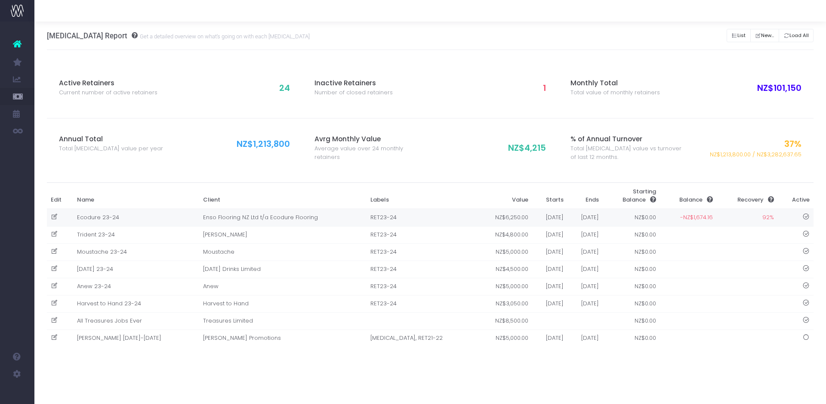
click at [54, 218] on icon at bounding box center [54, 216] width 7 height 7
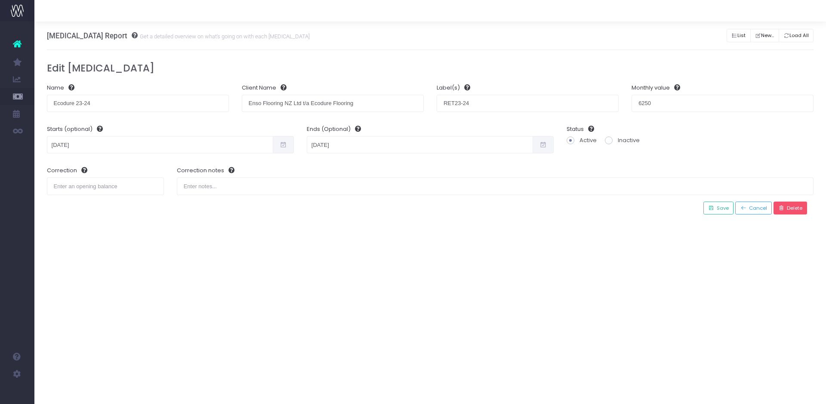
click at [782, 210] on icon at bounding box center [781, 207] width 6 height 7
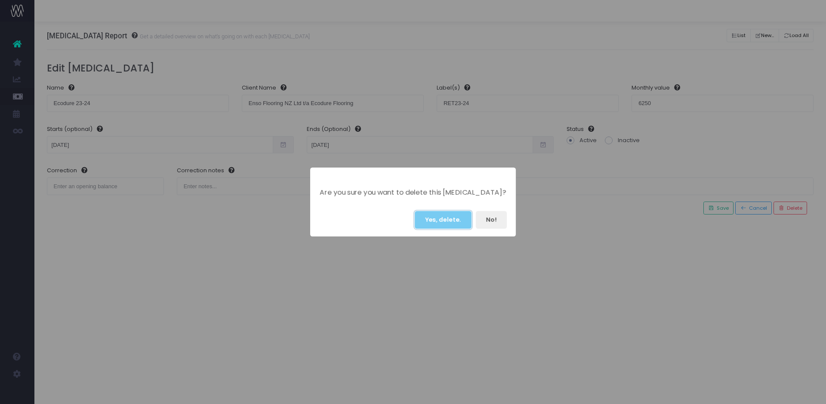
click at [444, 216] on button "Yes, delete." at bounding box center [443, 220] width 57 height 18
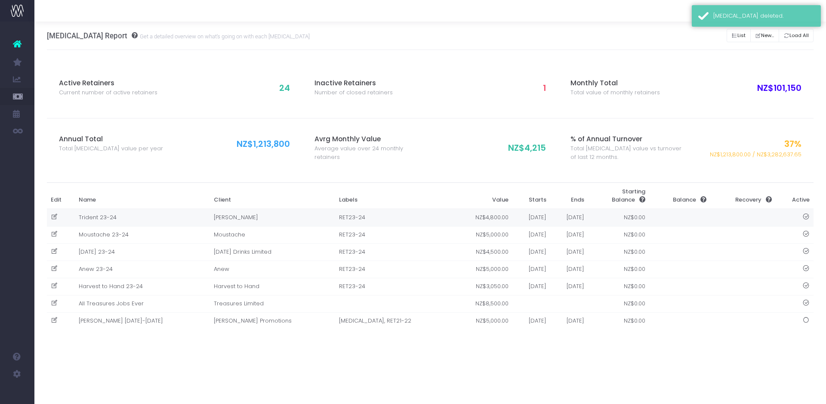
click at [57, 219] on icon at bounding box center [54, 216] width 7 height 7
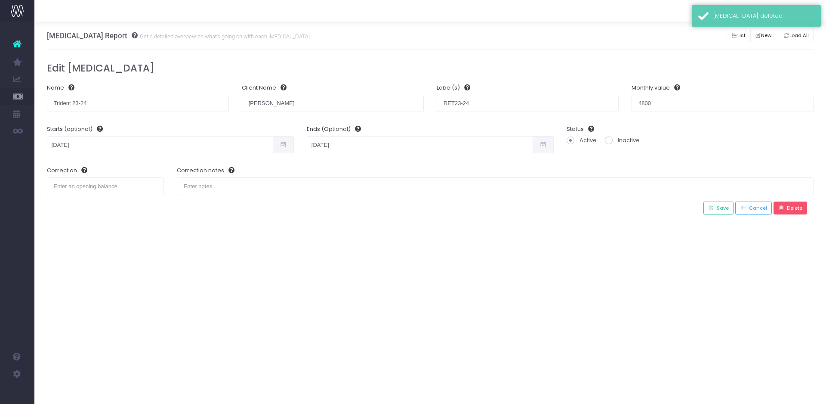
click at [796, 208] on span "Delete" at bounding box center [793, 207] width 18 height 7
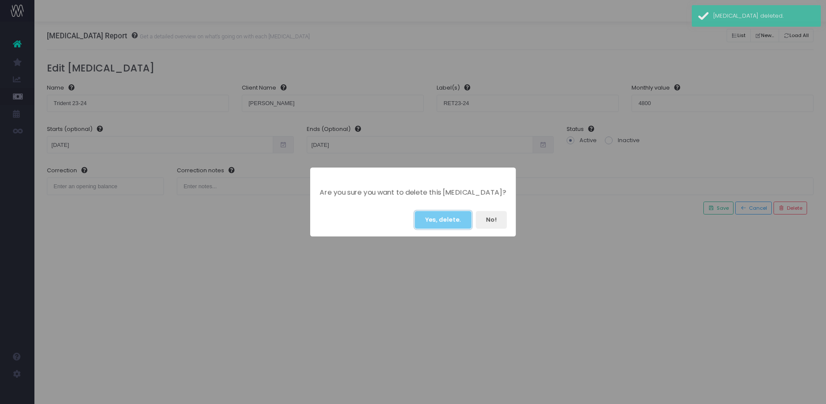
click at [440, 221] on button "Yes, delete." at bounding box center [443, 220] width 57 height 18
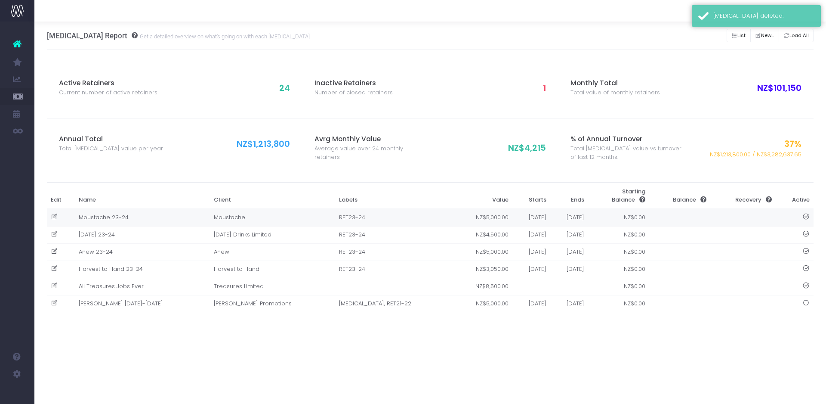
click at [54, 217] on icon at bounding box center [54, 216] width 7 height 7
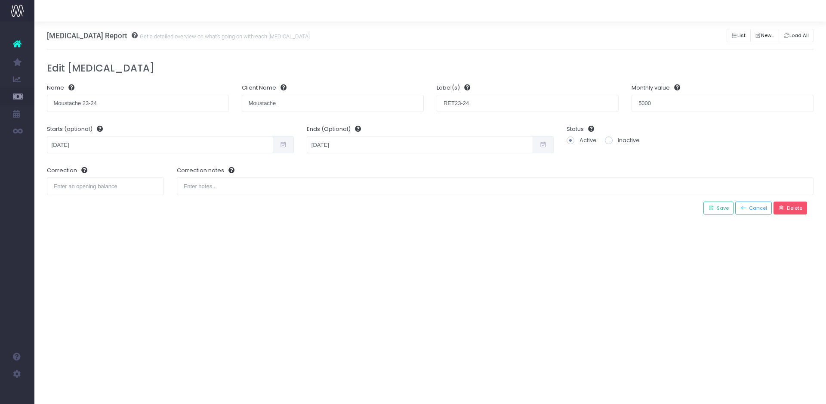
click at [792, 208] on span "Delete" at bounding box center [793, 207] width 18 height 7
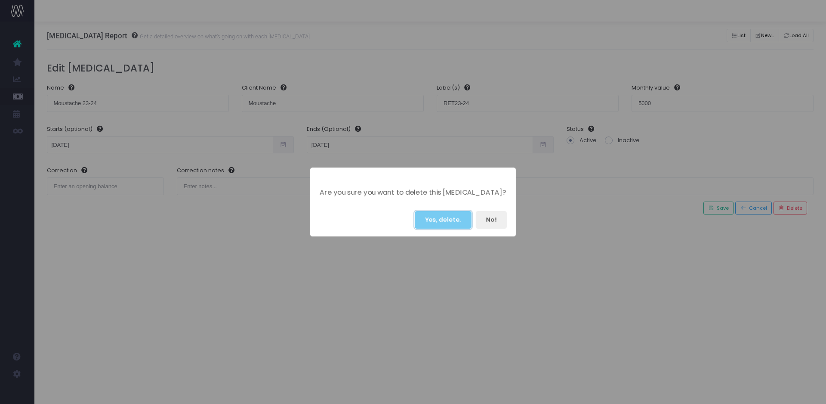
click at [439, 218] on button "Yes, delete." at bounding box center [443, 220] width 57 height 18
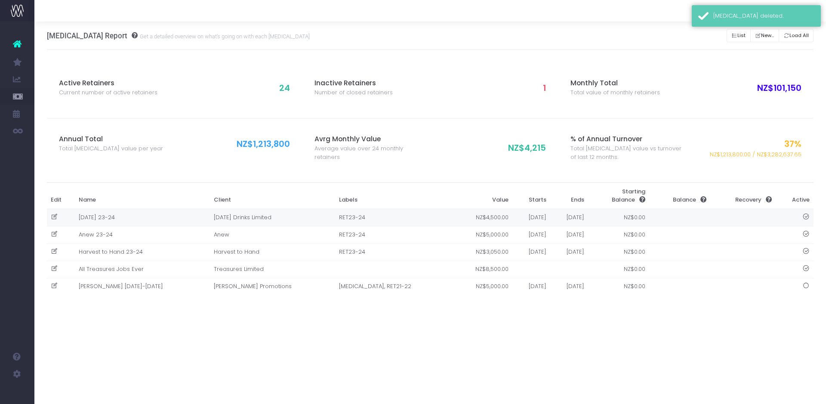
click at [52, 215] on icon at bounding box center [54, 216] width 7 height 7
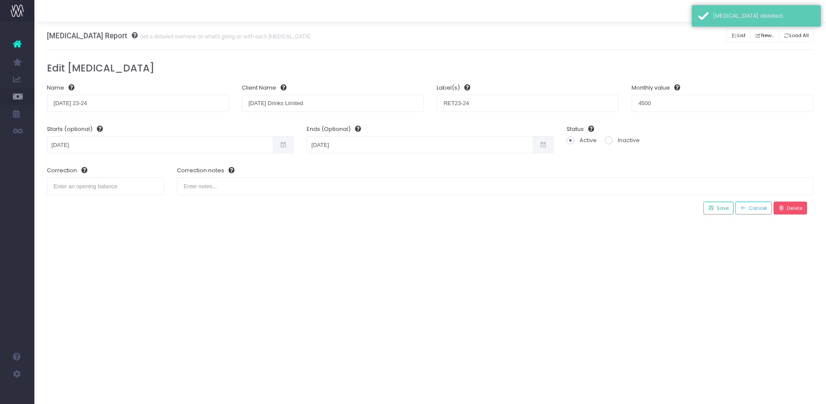
click at [793, 207] on span "Delete" at bounding box center [793, 207] width 18 height 7
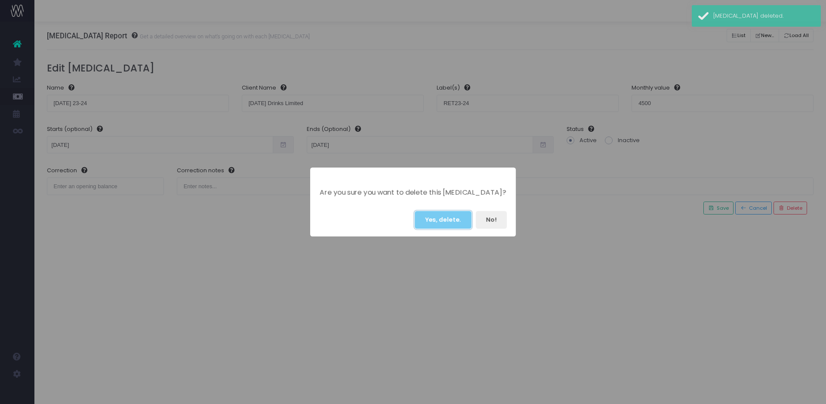
click at [451, 220] on button "Yes, delete." at bounding box center [443, 220] width 57 height 18
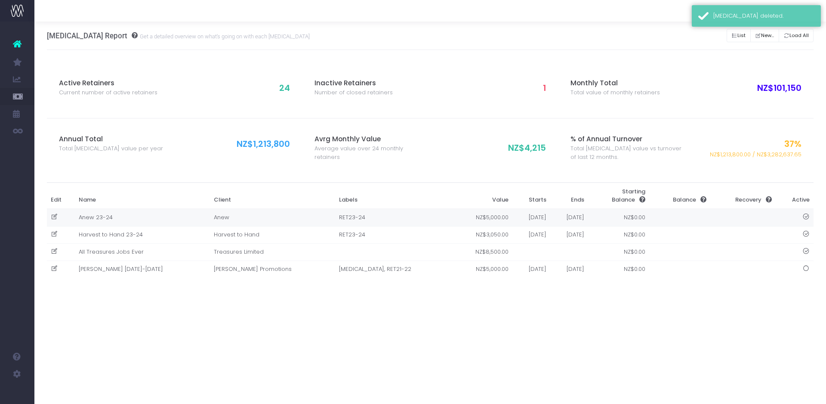
click at [57, 215] on icon at bounding box center [54, 216] width 7 height 7
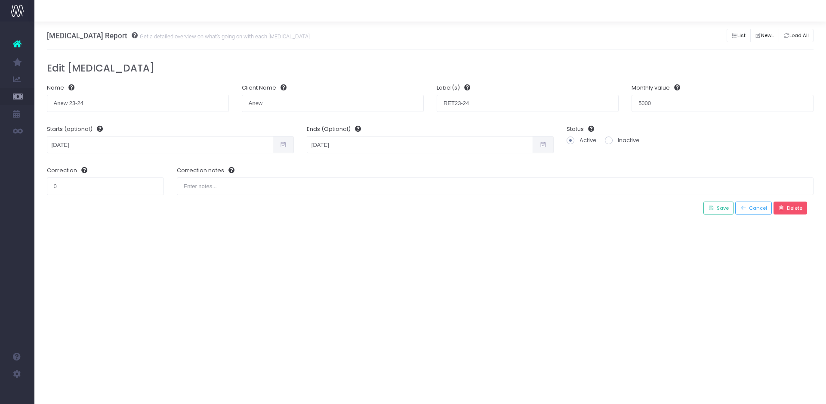
click at [779, 207] on icon at bounding box center [781, 207] width 6 height 7
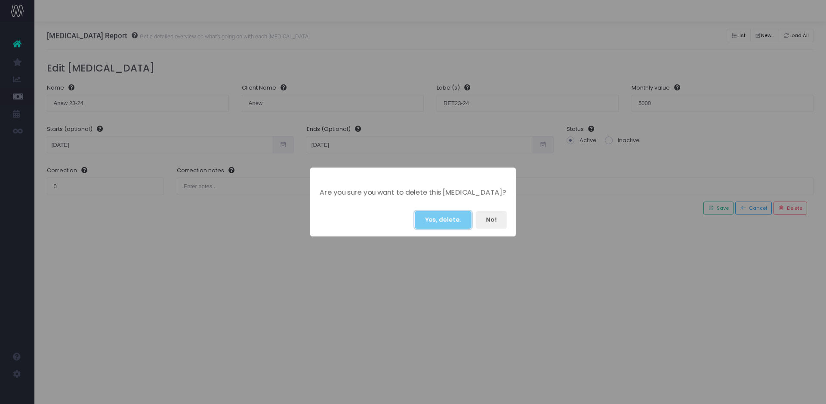
click at [466, 213] on button "Yes, delete." at bounding box center [443, 220] width 57 height 18
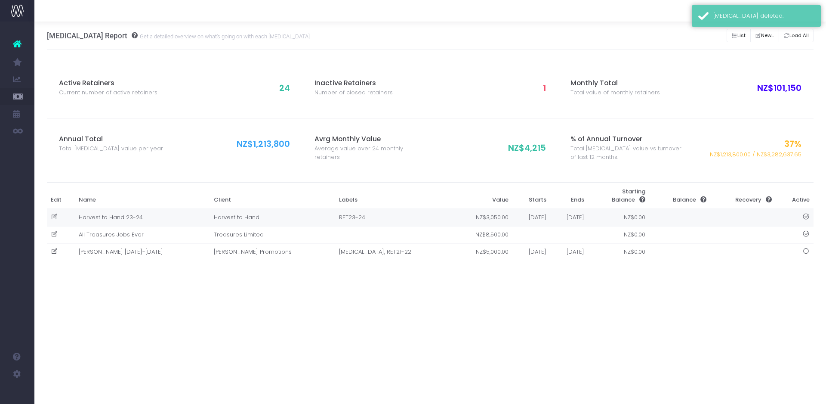
click at [55, 217] on icon at bounding box center [54, 216] width 7 height 7
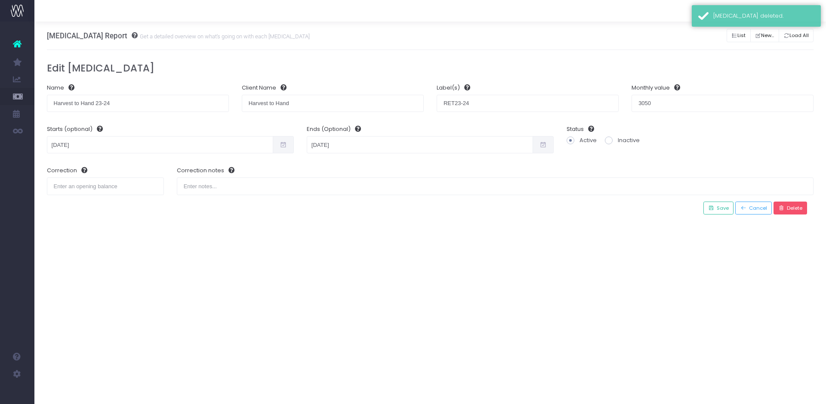
click at [791, 212] on button "Delete" at bounding box center [791, 207] width 34 height 13
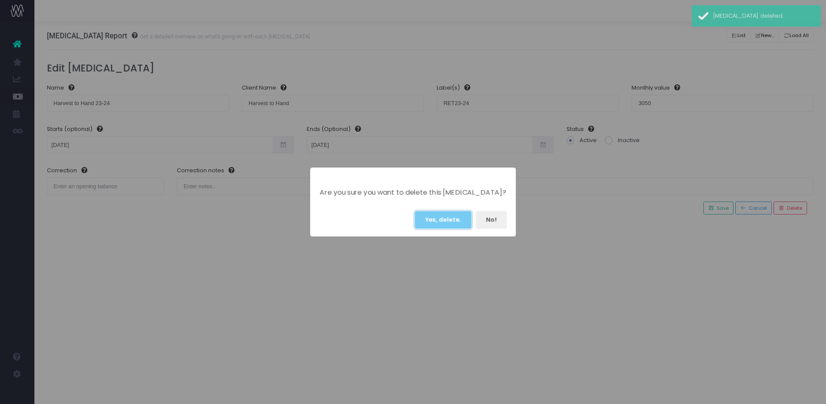
click at [451, 220] on button "Yes, delete." at bounding box center [443, 220] width 57 height 18
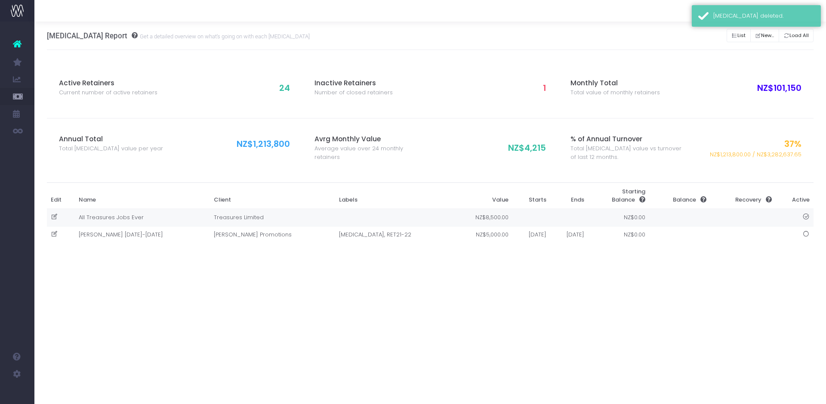
click at [48, 216] on td at bounding box center [61, 218] width 28 height 18
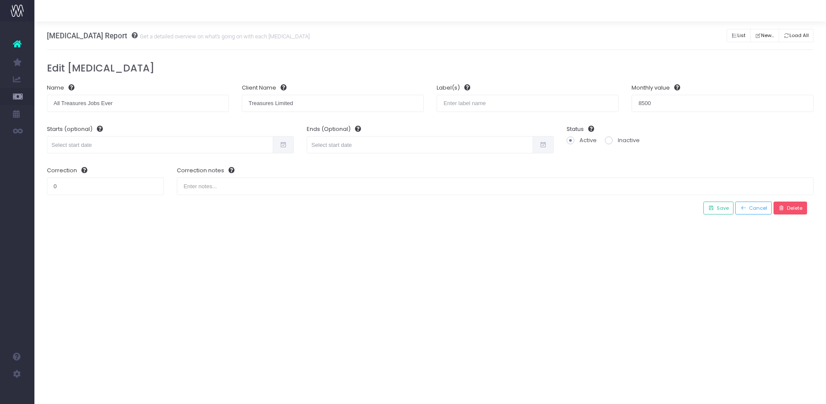
click at [788, 207] on span "Delete" at bounding box center [793, 207] width 18 height 7
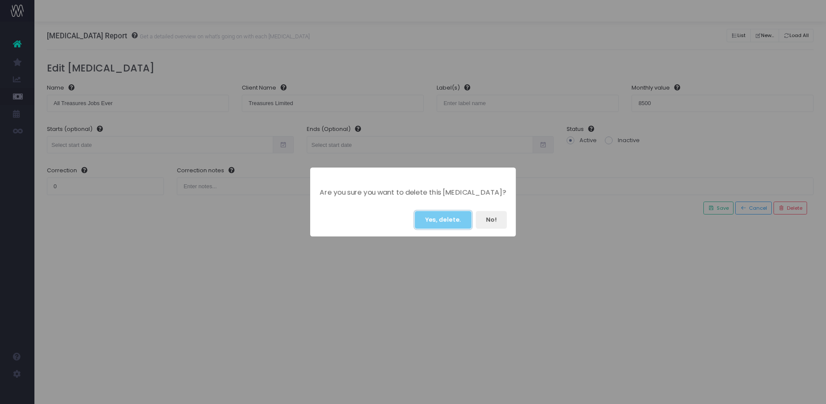
click at [432, 214] on button "Yes, delete." at bounding box center [443, 220] width 57 height 18
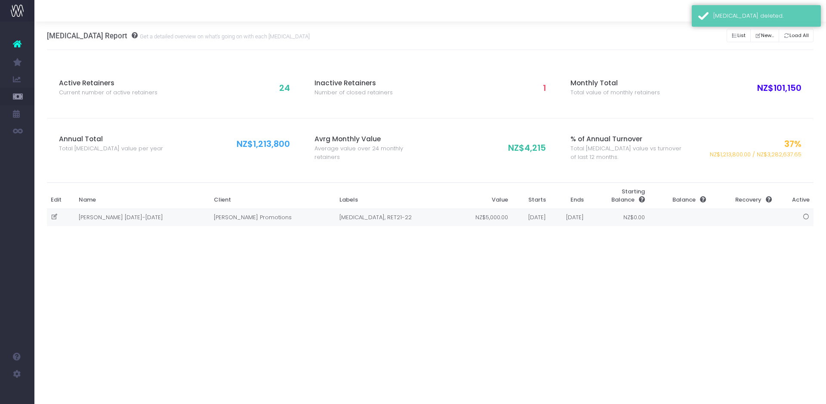
click at [51, 216] on icon at bounding box center [54, 216] width 7 height 7
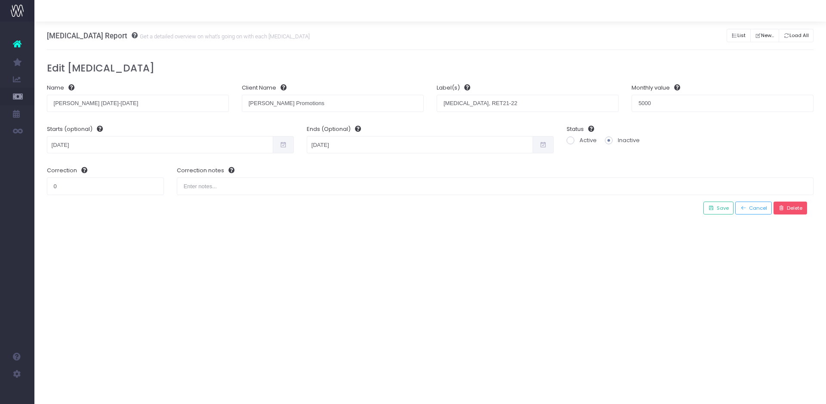
click at [796, 209] on span "Delete" at bounding box center [793, 207] width 18 height 7
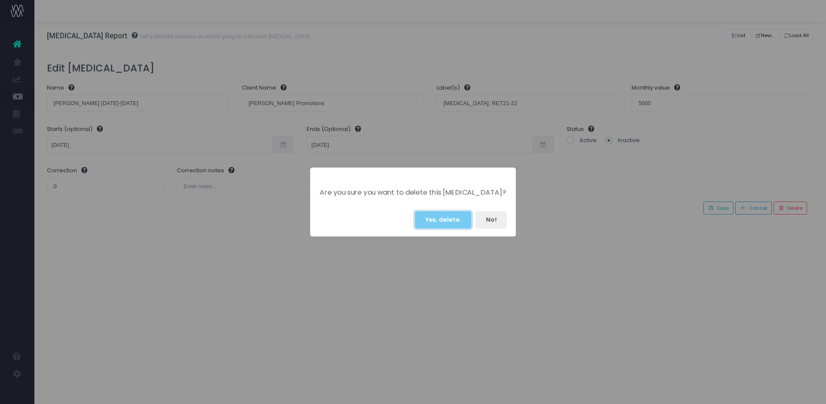
click at [439, 221] on button "Yes, delete." at bounding box center [443, 220] width 57 height 18
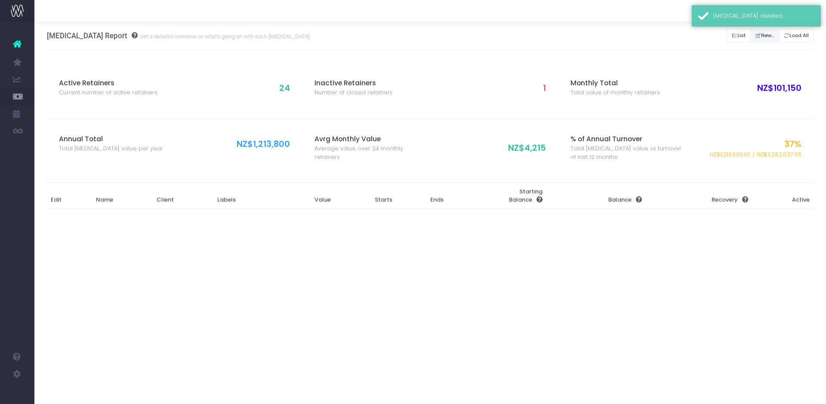
click at [766, 34] on button "New..." at bounding box center [764, 35] width 29 height 13
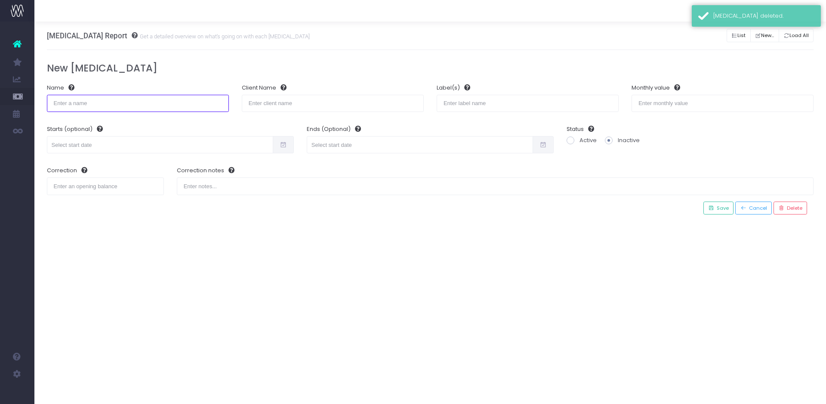
click at [146, 106] on input "text" at bounding box center [138, 103] width 182 height 17
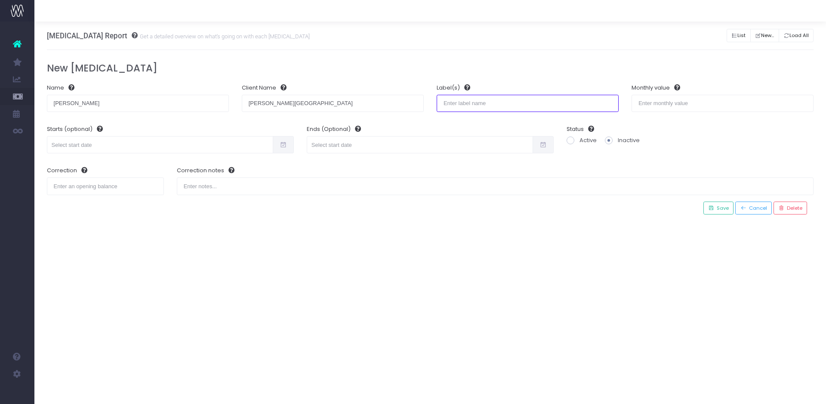
click at [573, 106] on input "text" at bounding box center [528, 103] width 182 height 17
click at [279, 145] on span at bounding box center [283, 144] width 21 height 17
click at [238, 145] on input "text" at bounding box center [160, 144] width 226 height 17
click at [148, 163] on icon at bounding box center [149, 164] width 5 height 5
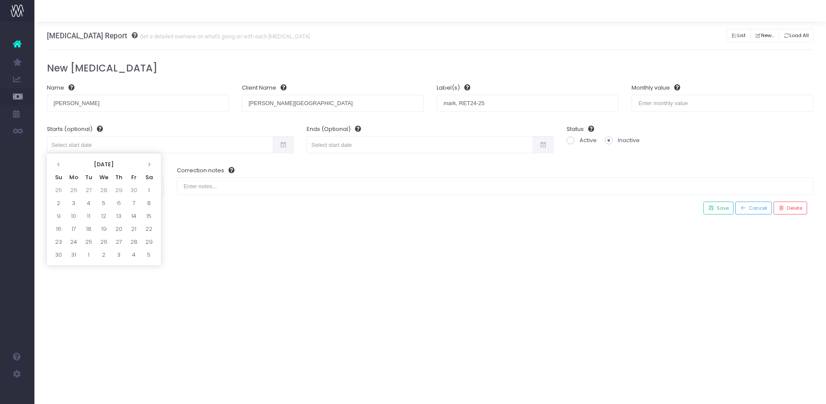
click at [148, 163] on icon at bounding box center [149, 164] width 5 height 5
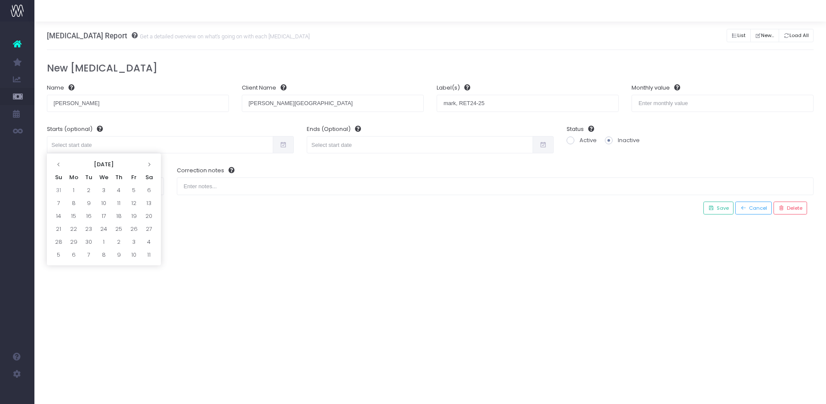
click at [148, 163] on icon at bounding box center [149, 164] width 5 height 5
click at [113, 162] on th "[DATE]" at bounding box center [103, 163] width 75 height 13
click at [146, 165] on th at bounding box center [150, 163] width 13 height 13
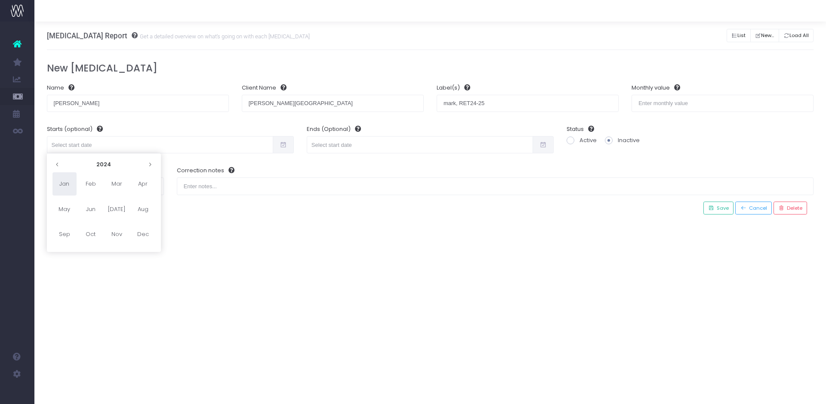
click at [146, 165] on th at bounding box center [150, 163] width 13 height 13
click at [119, 182] on span "Mar" at bounding box center [117, 183] width 24 height 23
click at [145, 191] on td "1" at bounding box center [149, 189] width 15 height 13
click at [345, 249] on div "[MEDICAL_DATA] Report Get a detailed overview on what's going on with each [MED…" at bounding box center [430, 213] width 792 height 382
click at [569, 138] on span at bounding box center [571, 140] width 8 height 8
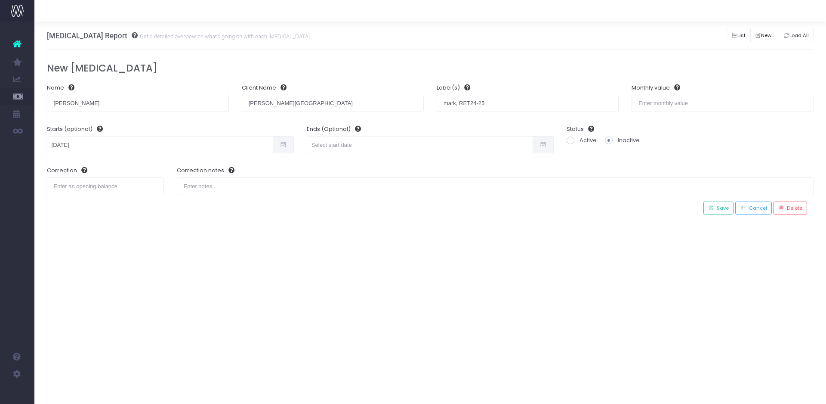
click at [580, 138] on input "Active" at bounding box center [583, 139] width 6 height 6
click at [719, 208] on span "Save" at bounding box center [721, 207] width 15 height 7
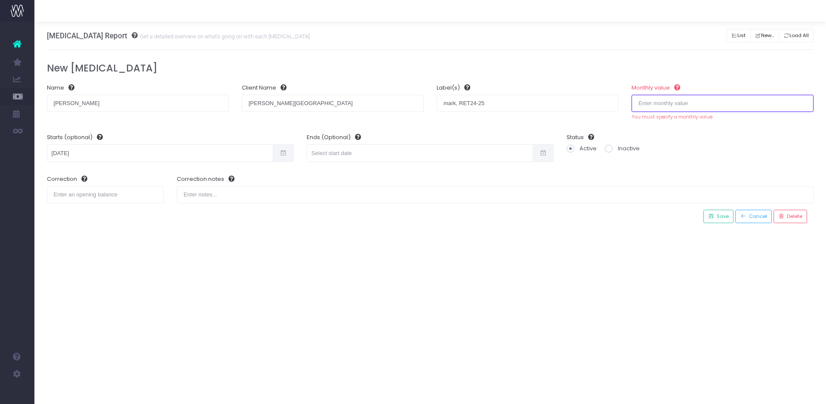
click at [694, 103] on input "number" at bounding box center [723, 103] width 182 height 17
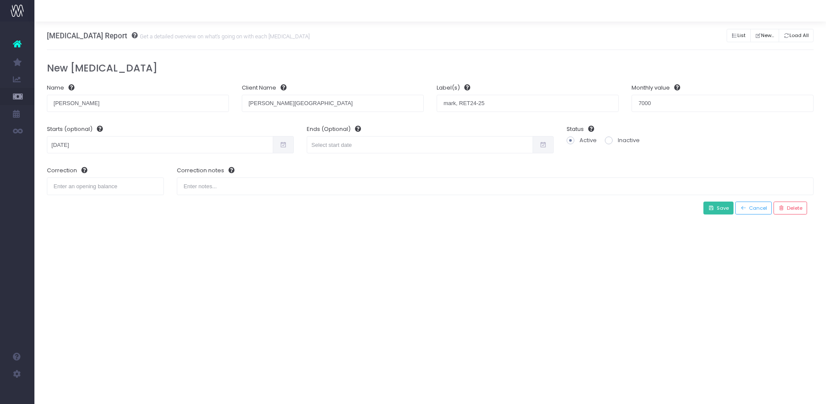
click at [719, 207] on span "Save" at bounding box center [721, 207] width 15 height 7
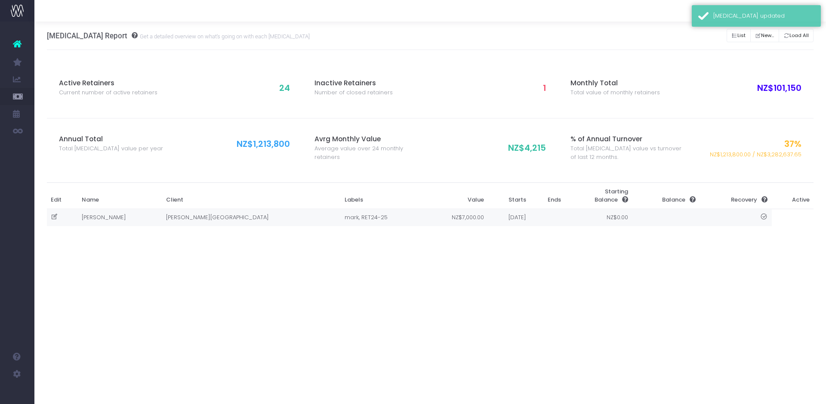
click at [423, 218] on td "NZ$7,000.00" at bounding box center [455, 217] width 65 height 17
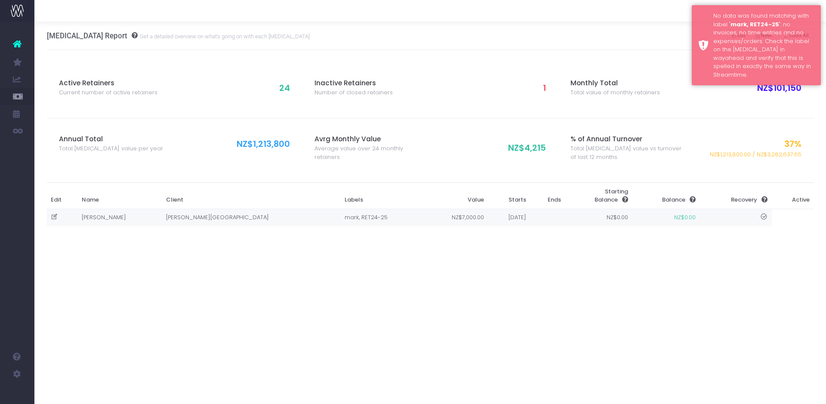
click at [54, 218] on icon at bounding box center [54, 216] width 7 height 7
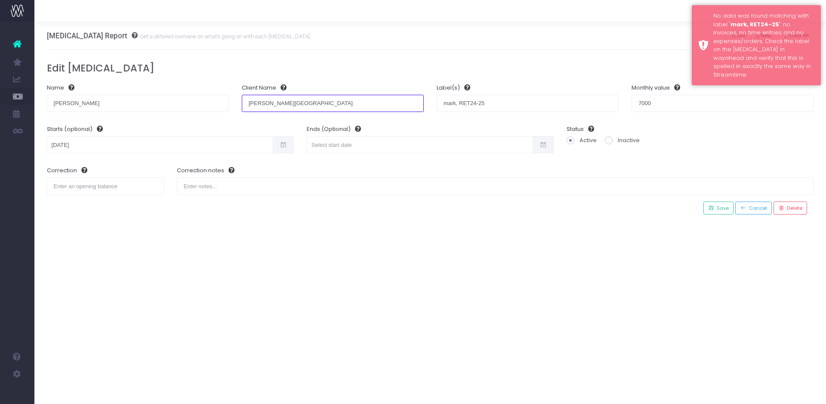
click at [340, 103] on input "[PERSON_NAME][GEOGRAPHIC_DATA]" at bounding box center [333, 103] width 182 height 17
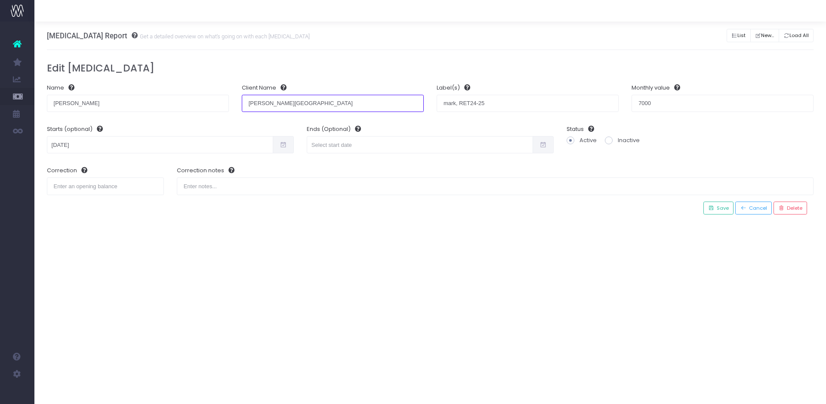
click at [313, 95] on input "[PERSON_NAME][GEOGRAPHIC_DATA]" at bounding box center [333, 103] width 182 height 17
click at [725, 203] on button "Save" at bounding box center [719, 207] width 30 height 13
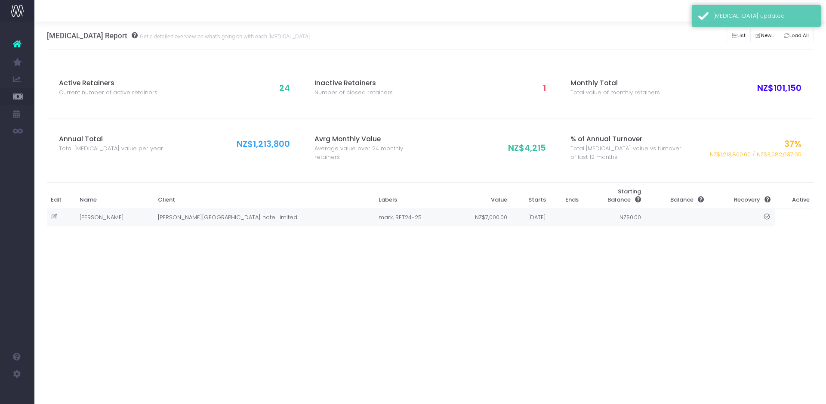
click at [451, 221] on td "NZ$7,000.00" at bounding box center [481, 217] width 61 height 17
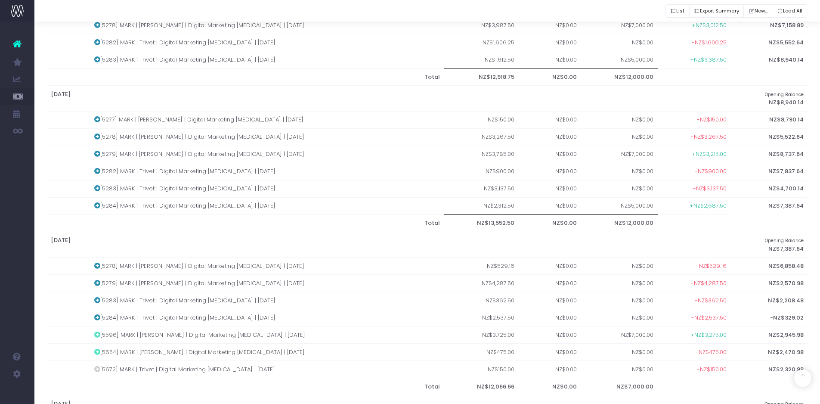
scroll to position [1088, 0]
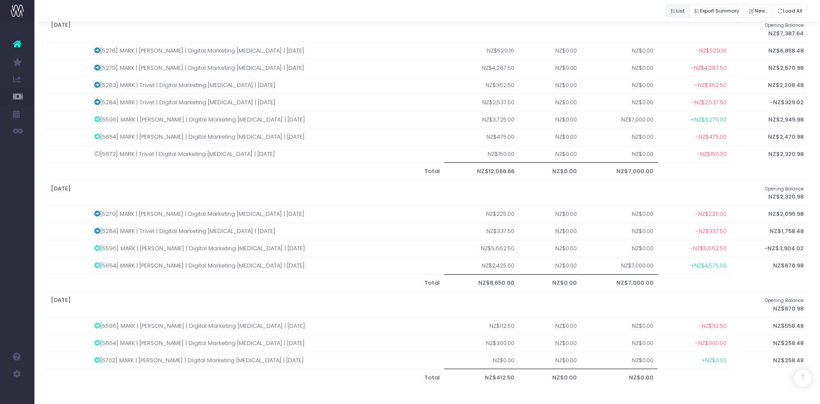
click at [670, 9] on button "List" at bounding box center [677, 10] width 24 height 13
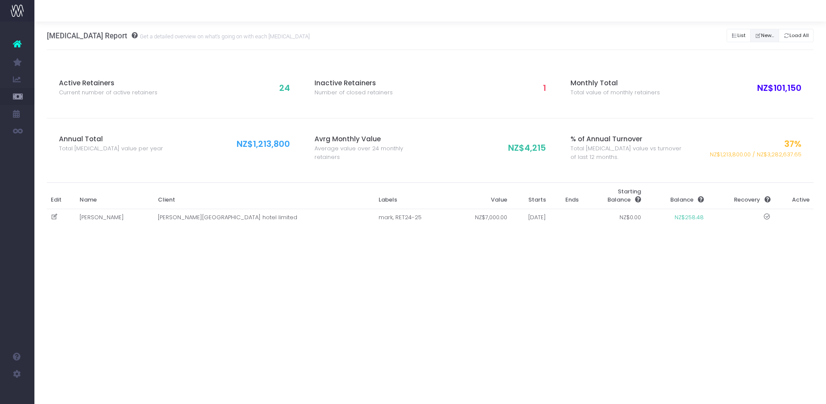
click at [767, 34] on button "New..." at bounding box center [764, 35] width 29 height 13
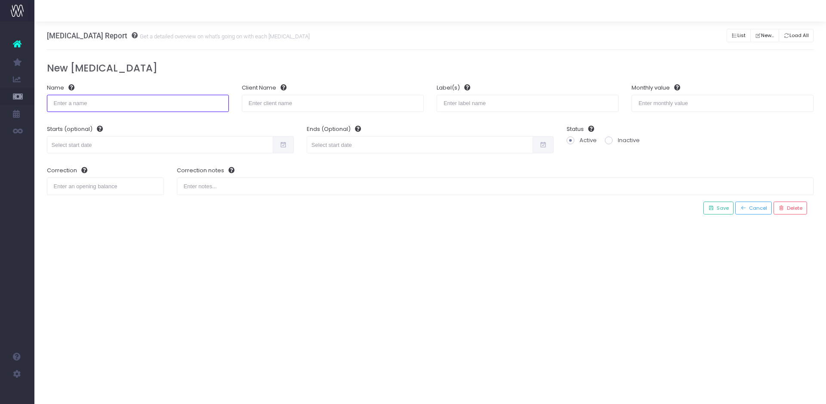
click at [105, 106] on input "text" at bounding box center [138, 103] width 182 height 17
click at [500, 102] on input "text" at bounding box center [528, 103] width 182 height 17
click at [710, 107] on input "number" at bounding box center [723, 103] width 182 height 17
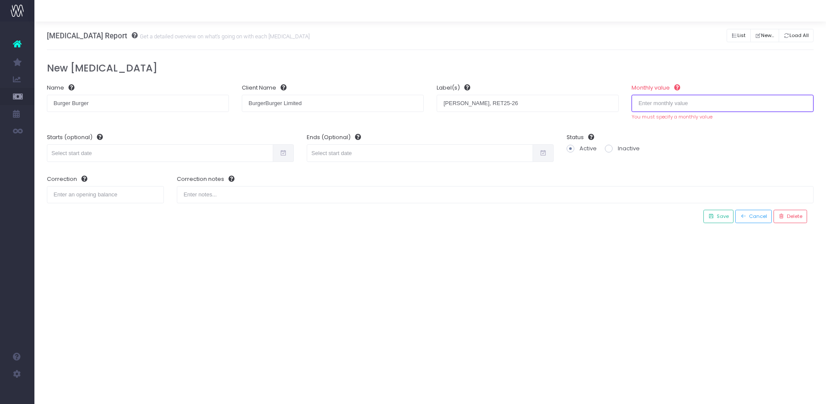
click at [753, 96] on input "number" at bounding box center [723, 103] width 182 height 17
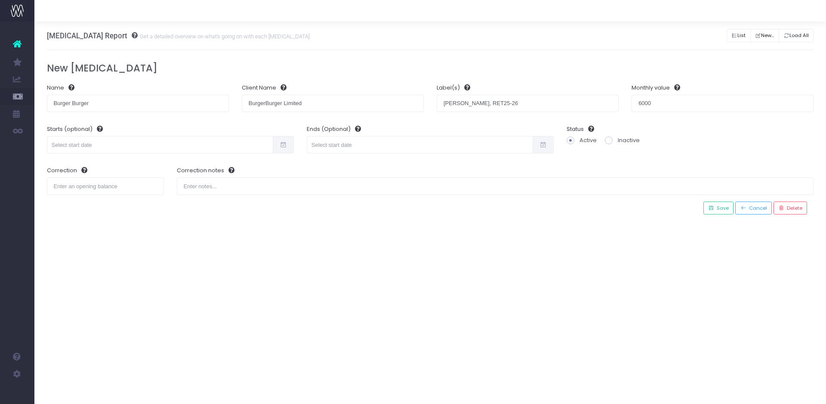
click at [288, 148] on span at bounding box center [283, 144] width 21 height 17
click at [250, 141] on input "text" at bounding box center [160, 144] width 226 height 17
click at [59, 165] on icon at bounding box center [58, 164] width 5 height 5
click at [153, 161] on th at bounding box center [149, 163] width 15 height 13
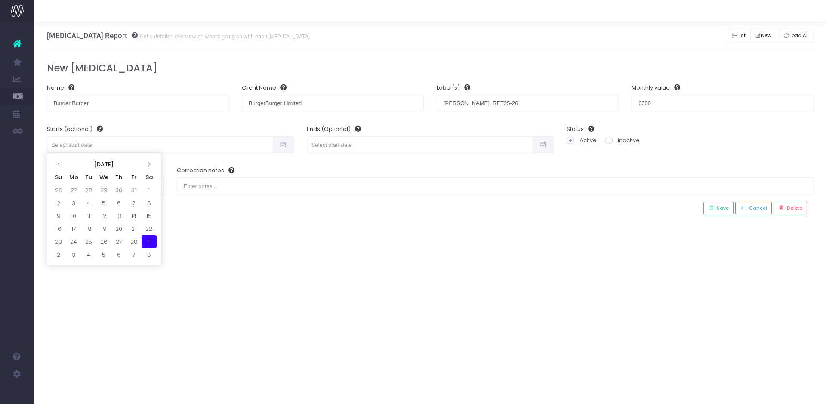
click at [153, 161] on th at bounding box center [149, 163] width 15 height 13
click at [147, 164] on icon at bounding box center [149, 164] width 5 height 5
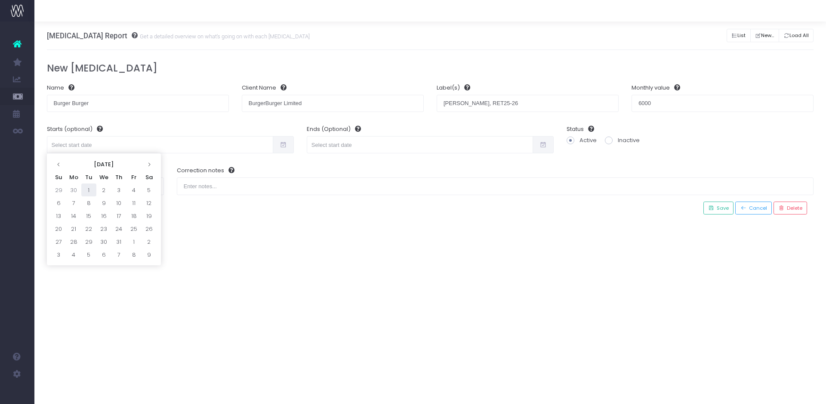
click at [91, 189] on td "1" at bounding box center [88, 189] width 15 height 13
click at [267, 263] on div "[MEDICAL_DATA] Report Get a detailed overview on what's going on with each [MED…" at bounding box center [430, 213] width 792 height 382
click at [718, 206] on span "Save" at bounding box center [721, 207] width 15 height 7
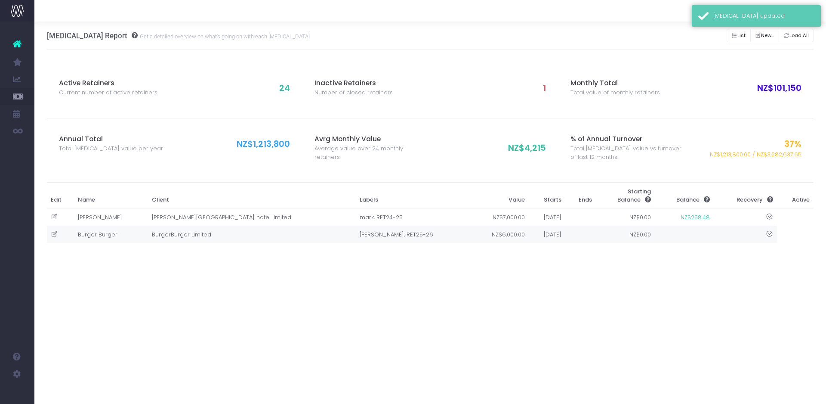
click at [242, 235] on td "BurgerBurger Limited" at bounding box center [252, 234] width 208 height 17
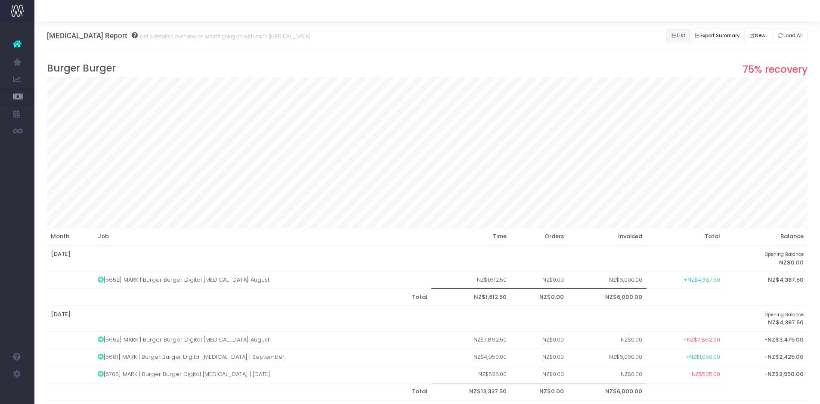
click at [671, 36] on button "List" at bounding box center [678, 35] width 24 height 13
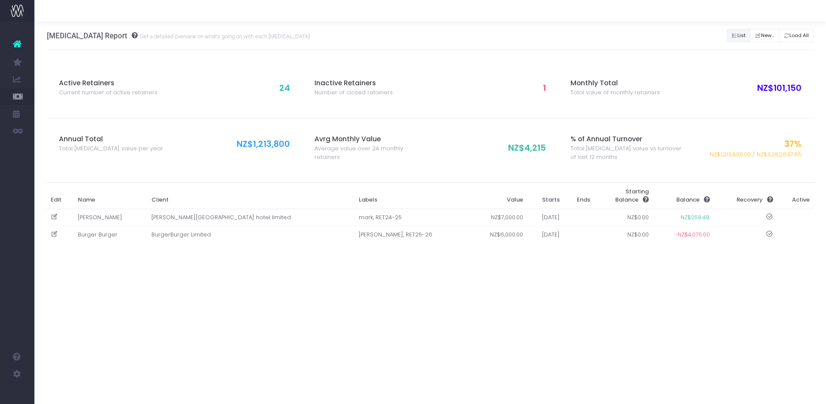
drag, startPoint x: 735, startPoint y: 36, endPoint x: 759, endPoint y: 48, distance: 27.5
click at [757, 47] on div "List Export Summary New... Load All" at bounding box center [770, 36] width 87 height 28
click at [770, 37] on button "New..." at bounding box center [764, 35] width 29 height 13
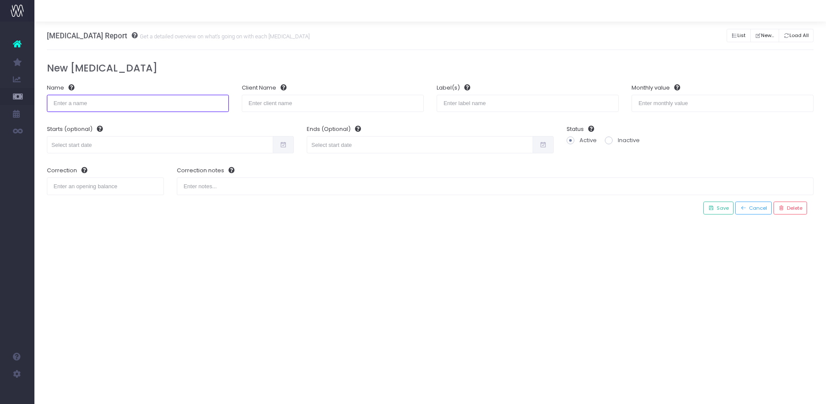
click at [174, 103] on input "text" at bounding box center [138, 103] width 182 height 17
click at [542, 102] on input "text" at bounding box center [528, 103] width 182 height 17
click at [279, 146] on span at bounding box center [283, 144] width 21 height 17
click at [241, 142] on input "text" at bounding box center [160, 144] width 226 height 17
click at [57, 164] on icon at bounding box center [58, 164] width 5 height 5
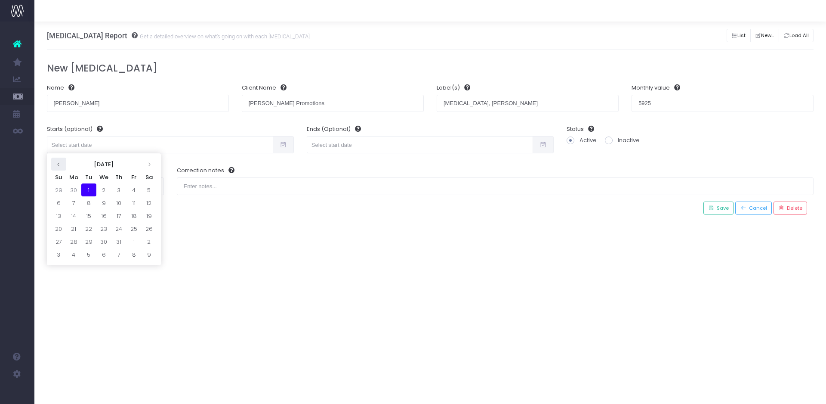
click at [57, 164] on icon at bounding box center [58, 164] width 5 height 5
click at [58, 165] on icon at bounding box center [58, 164] width 5 height 5
click at [152, 186] on td "1" at bounding box center [149, 189] width 15 height 13
click at [208, 222] on div "Active Retainers Current number of active retainers 24 Inactive Retainers Numbe…" at bounding box center [430, 138] width 767 height 177
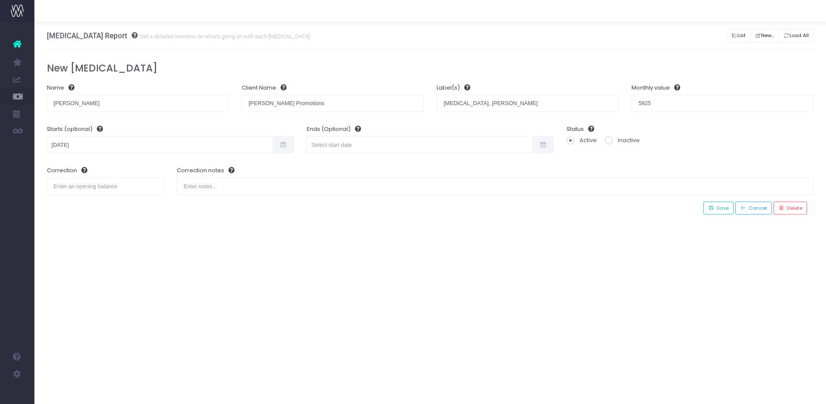
click at [368, 134] on div "Ends (Optional)" at bounding box center [430, 138] width 260 height 41
click at [368, 143] on input "text" at bounding box center [420, 144] width 226 height 17
click at [382, 165] on th "[DATE]" at bounding box center [363, 163] width 75 height 13
click at [410, 169] on th at bounding box center [410, 163] width 13 height 13
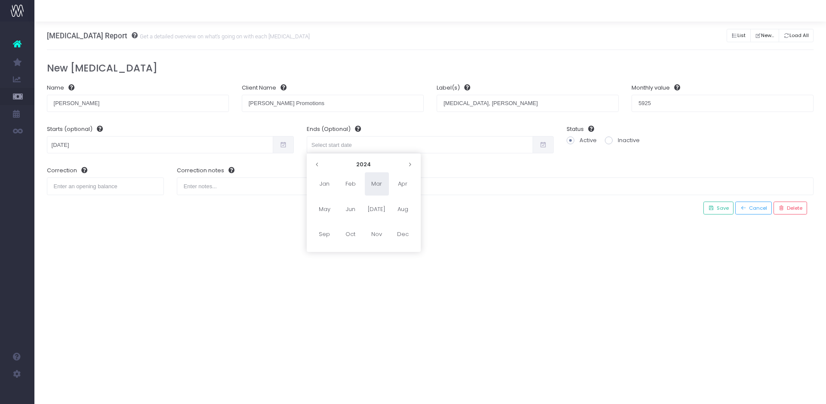
click at [410, 169] on th at bounding box center [410, 163] width 13 height 13
click at [319, 164] on icon at bounding box center [317, 164] width 5 height 5
click at [358, 206] on span "Jun" at bounding box center [351, 208] width 24 height 23
click at [339, 252] on td "30" at bounding box center [333, 254] width 15 height 13
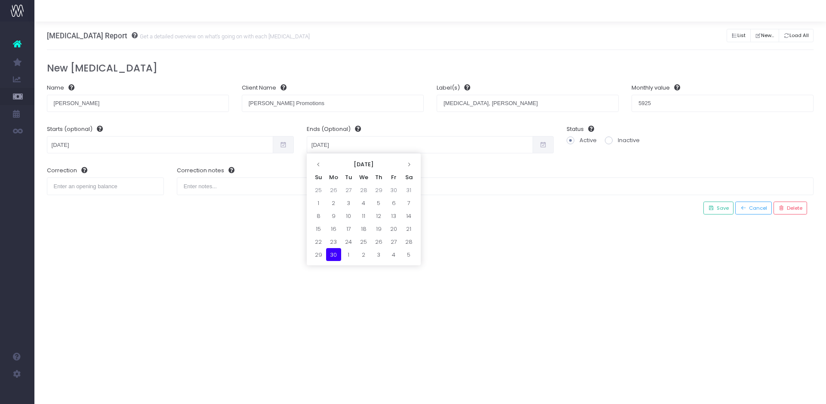
click at [504, 229] on div "[MEDICAL_DATA] Report Get a detailed overview on what's going on with each [MED…" at bounding box center [430, 213] width 792 height 382
click at [138, 107] on input "[PERSON_NAME]" at bounding box center [138, 103] width 182 height 17
click at [705, 210] on button "Save" at bounding box center [719, 207] width 30 height 13
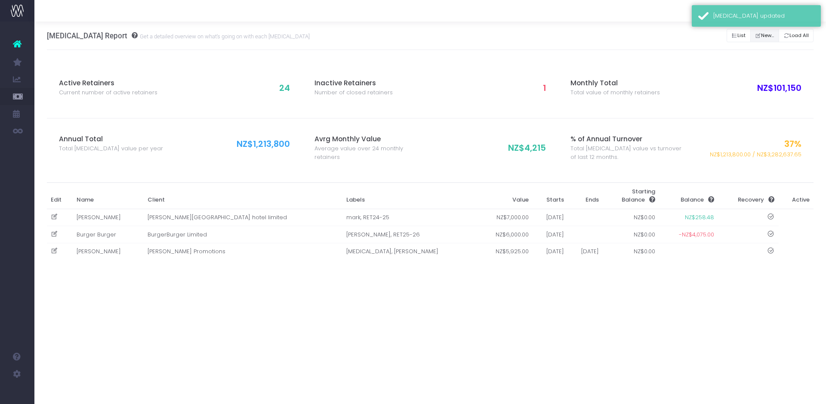
click at [757, 36] on icon "Button group with nested dropdown" at bounding box center [758, 36] width 6 height 0
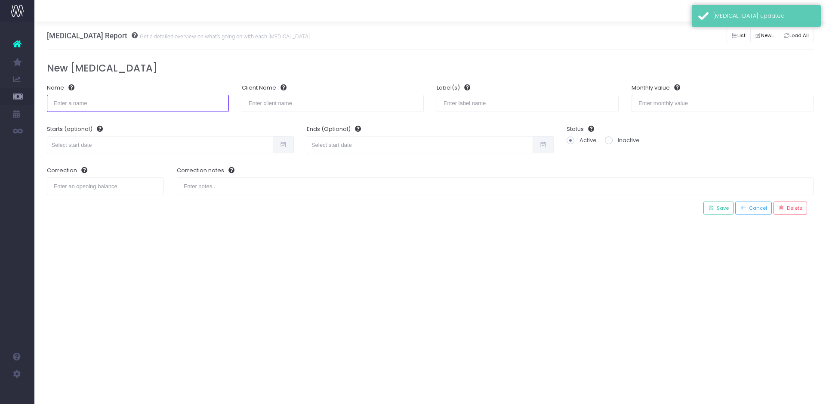
click at [185, 99] on input "text" at bounding box center [138, 103] width 182 height 17
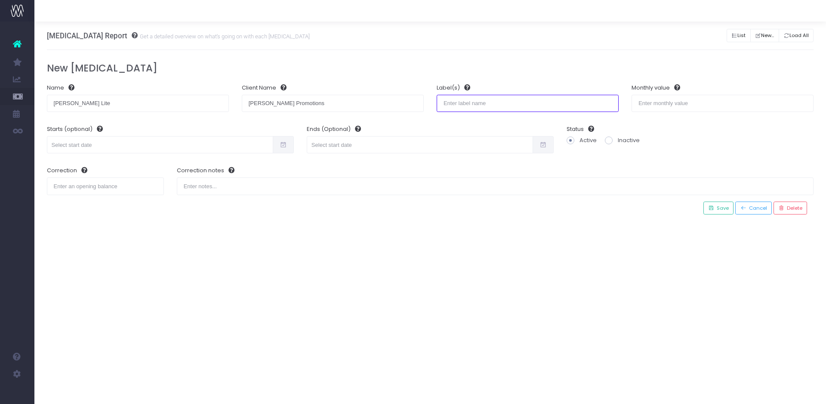
click at [476, 96] on input "text" at bounding box center [528, 103] width 182 height 17
click at [278, 144] on span at bounding box center [283, 144] width 21 height 17
click at [235, 145] on input "text" at bounding box center [160, 144] width 226 height 17
click at [151, 164] on icon at bounding box center [149, 164] width 5 height 5
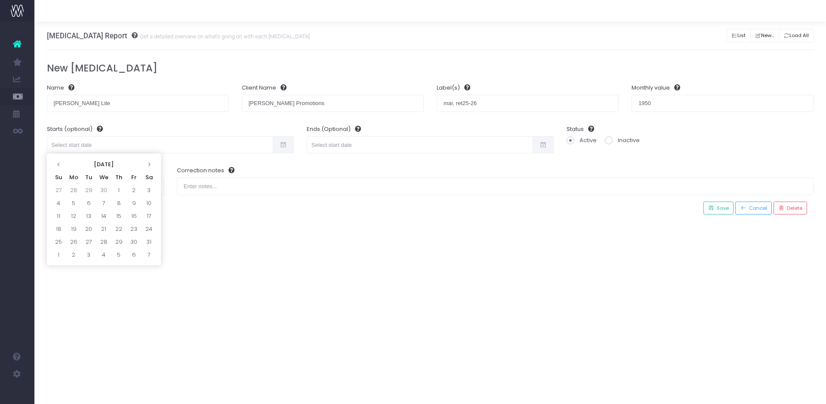
click at [151, 164] on icon at bounding box center [149, 164] width 5 height 5
click at [88, 251] on td "1" at bounding box center [88, 254] width 15 height 13
click at [292, 244] on div "[MEDICAL_DATA] Report Get a detailed overview on what's going on with each [MED…" at bounding box center [430, 213] width 792 height 382
click at [711, 210] on icon at bounding box center [711, 207] width 6 height 7
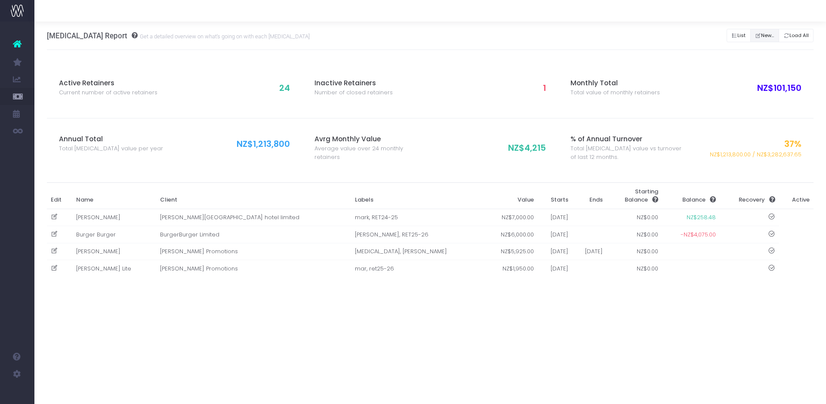
click at [757, 36] on icon "Button group with nested dropdown" at bounding box center [758, 36] width 6 height 0
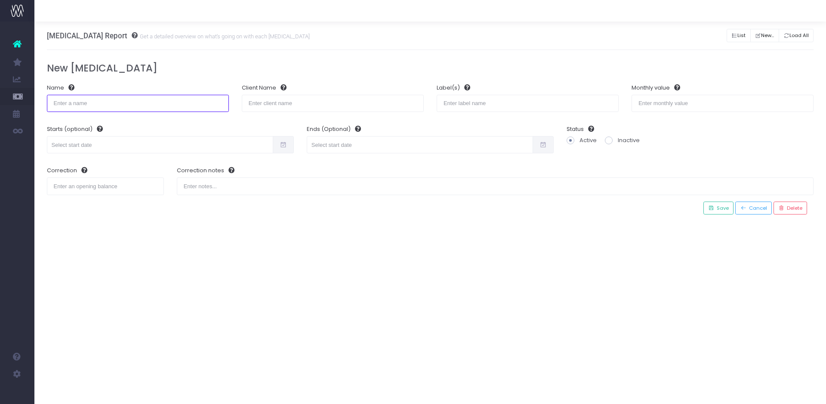
click at [94, 109] on input "text" at bounding box center [138, 103] width 182 height 17
click at [94, 109] on input "Fatimas" at bounding box center [138, 103] width 182 height 17
click at [511, 108] on input "text" at bounding box center [528, 103] width 182 height 17
click at [451, 105] on input "MArk, Ret25-26" at bounding box center [528, 103] width 182 height 17
click at [671, 99] on input "number" at bounding box center [723, 103] width 182 height 17
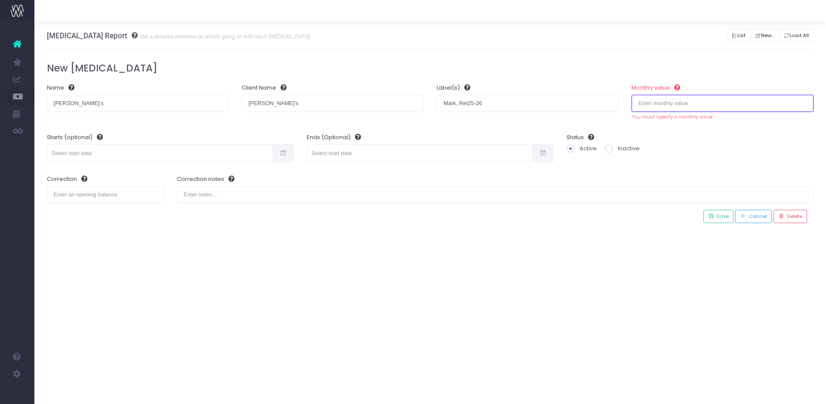
click at [689, 108] on input "number" at bounding box center [723, 103] width 182 height 17
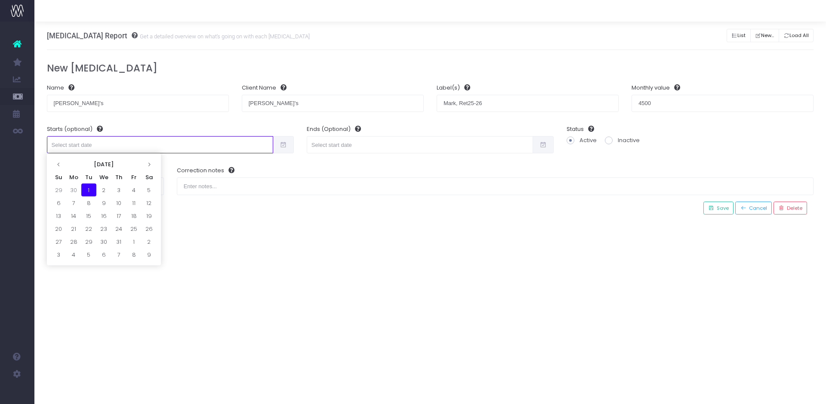
click at [214, 145] on input "text" at bounding box center [160, 144] width 226 height 17
click at [60, 163] on icon at bounding box center [58, 164] width 5 height 5
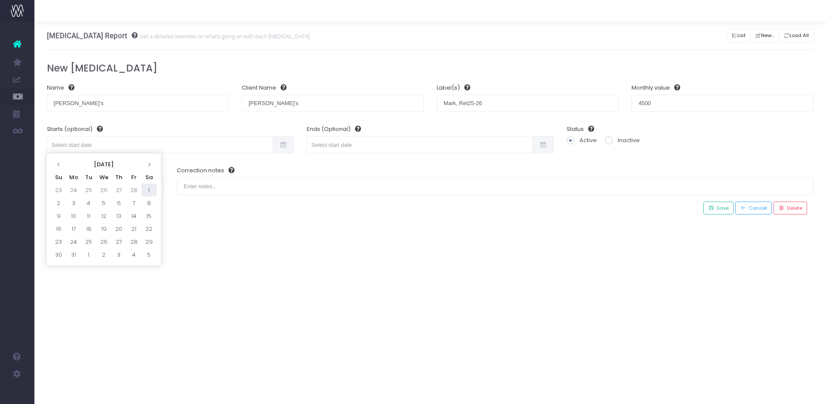
click at [146, 186] on td "1" at bounding box center [149, 189] width 15 height 13
click at [275, 257] on div "[MEDICAL_DATA] Report Get a detailed overview on what's going on with each [MED…" at bounding box center [430, 213] width 792 height 382
click at [717, 206] on span "Save" at bounding box center [721, 207] width 15 height 7
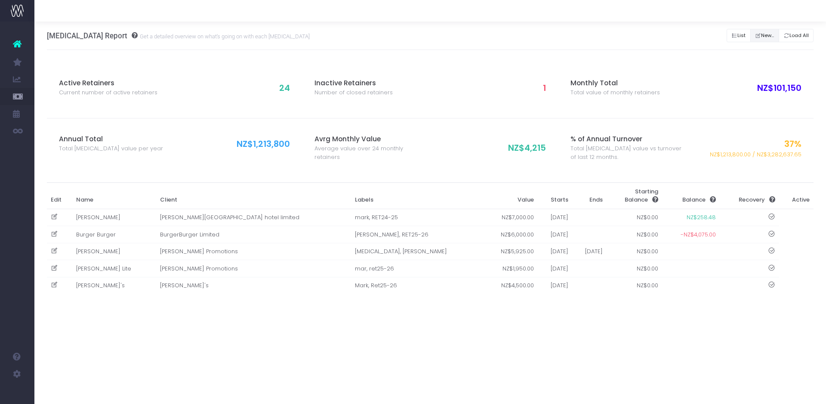
click at [767, 34] on button "New..." at bounding box center [764, 35] width 29 height 13
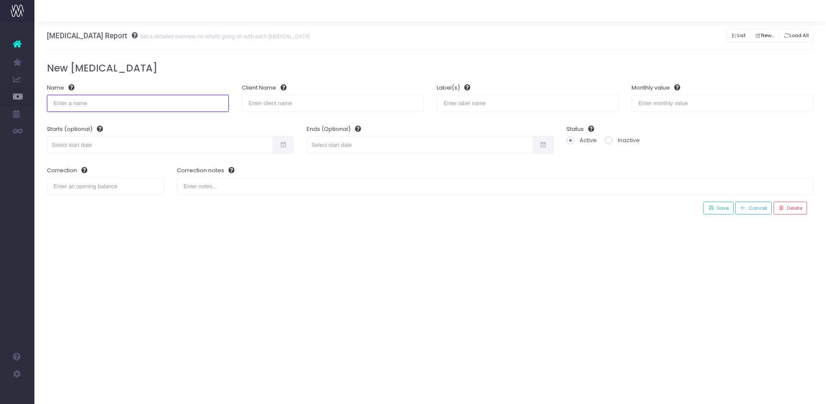
click at [187, 104] on input "text" at bounding box center [138, 103] width 182 height 17
click at [282, 145] on icon at bounding box center [283, 145] width 7 height 0
click at [148, 152] on input "text" at bounding box center [160, 144] width 226 height 17
click at [149, 187] on td "1" at bounding box center [149, 189] width 15 height 13
click at [540, 103] on input "text" at bounding box center [528, 103] width 182 height 17
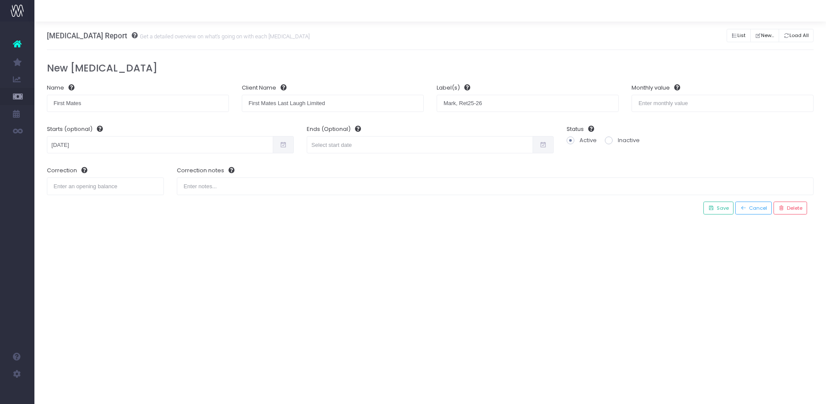
drag, startPoint x: 429, startPoint y: 261, endPoint x: 591, endPoint y: 227, distance: 165.8
click at [429, 261] on div "[MEDICAL_DATA] Report Get a detailed overview on what's going on with each [MED…" at bounding box center [430, 213] width 792 height 382
click at [683, 99] on input "number" at bounding box center [723, 103] width 182 height 17
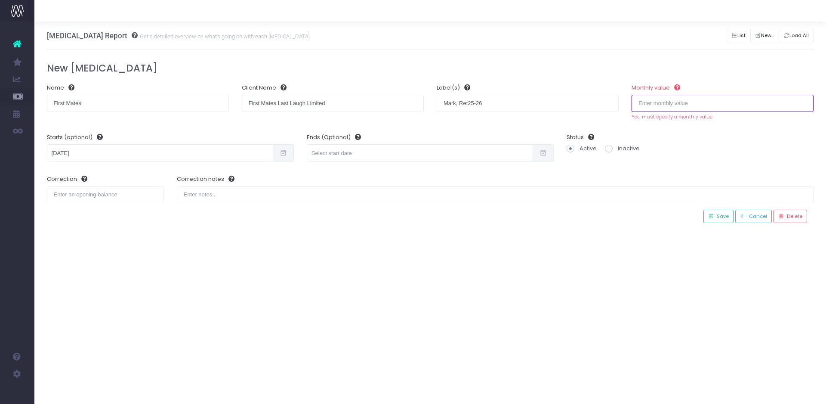
click at [668, 110] on input "number" at bounding box center [723, 103] width 182 height 17
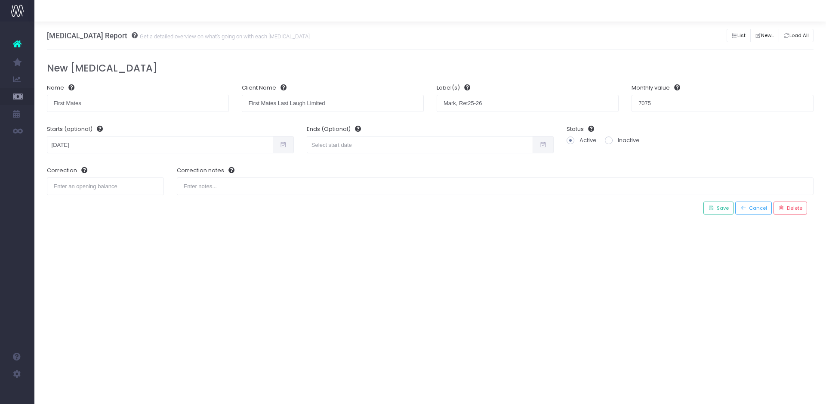
click at [608, 246] on div "[MEDICAL_DATA] Report Get a detailed overview on what's going on with each [MED…" at bounding box center [430, 213] width 792 height 382
click at [722, 210] on span "Save" at bounding box center [721, 207] width 15 height 7
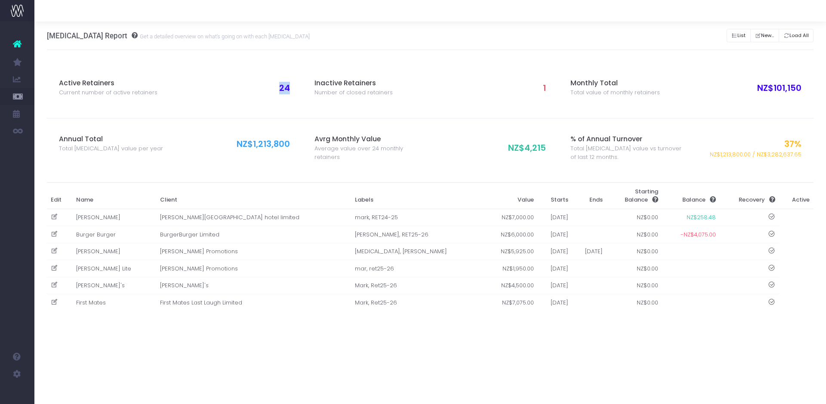
drag, startPoint x: 285, startPoint y: 87, endPoint x: 297, endPoint y: 88, distance: 11.6
click at [297, 88] on div "Active Retainers Current number of active retainers 24" at bounding box center [175, 87] width 256 height 51
click at [299, 106] on div "Active Retainers Current number of active retainers 24" at bounding box center [175, 87] width 256 height 51
click at [765, 34] on button "New..." at bounding box center [764, 35] width 29 height 13
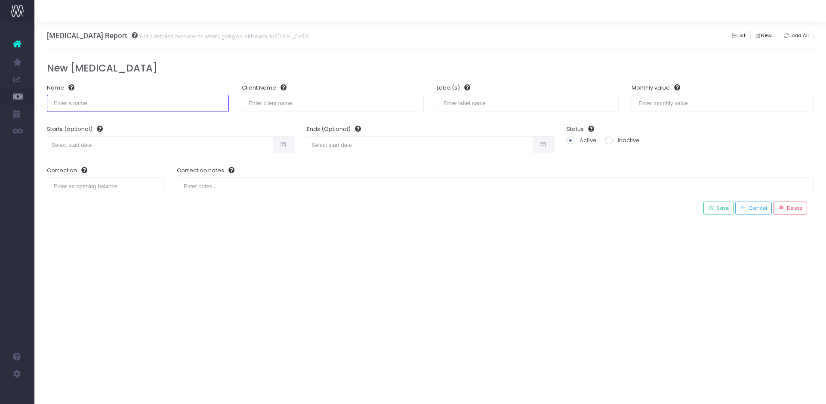
click at [156, 106] on input "text" at bounding box center [138, 103] width 182 height 17
click at [668, 105] on input "number" at bounding box center [723, 103] width 182 height 17
click at [566, 103] on input "text" at bounding box center [528, 103] width 182 height 17
drag, startPoint x: 677, startPoint y: 105, endPoint x: 588, endPoint y: 93, distance: 89.9
click at [588, 93] on form "Name FRESH AS Client Name FRESH AS Ltd Label(s) mark, Monthly value 4000 Starts…" at bounding box center [430, 139] width 780 height 124
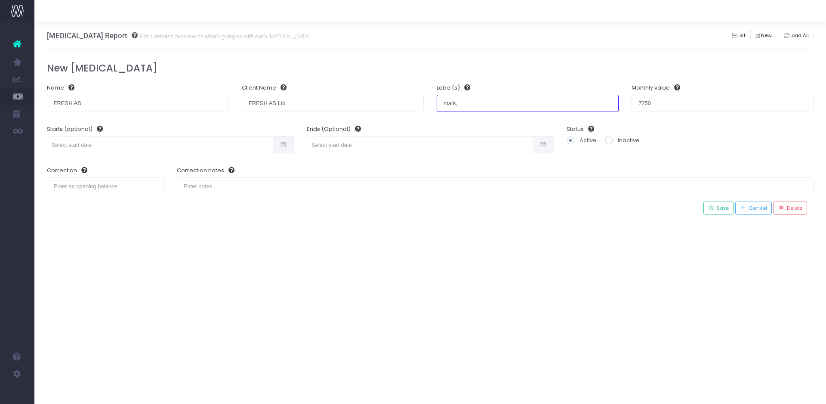
click at [497, 103] on input "mark," at bounding box center [528, 103] width 182 height 17
click at [171, 140] on input "text" at bounding box center [160, 144] width 226 height 17
click at [151, 162] on th at bounding box center [149, 163] width 15 height 13
click at [150, 164] on icon at bounding box center [149, 164] width 5 height 5
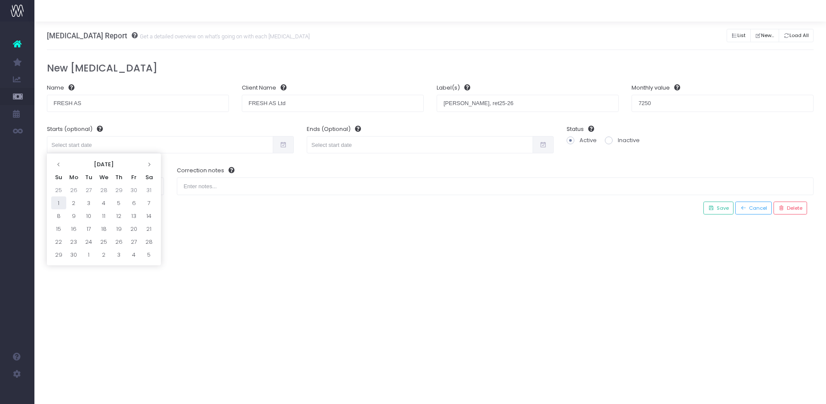
click at [55, 203] on td "1" at bounding box center [58, 202] width 15 height 13
click at [247, 236] on div "[MEDICAL_DATA] Report Get a detailed overview on what's going on with each [MED…" at bounding box center [430, 213] width 792 height 382
click at [718, 206] on span "Save" at bounding box center [721, 207] width 15 height 7
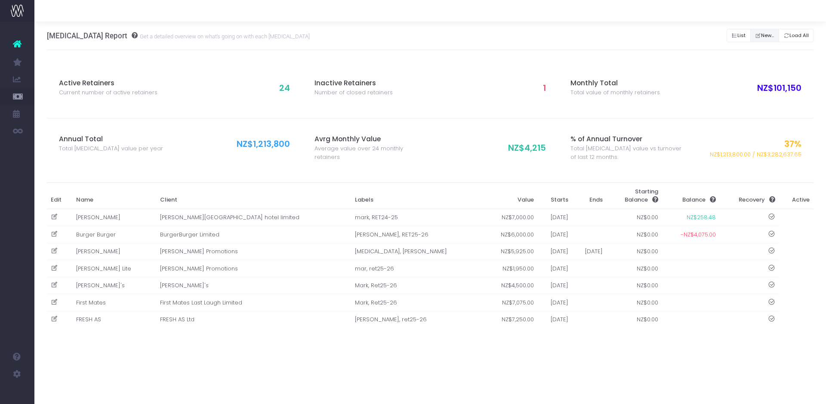
click at [767, 36] on button "New..." at bounding box center [764, 35] width 29 height 13
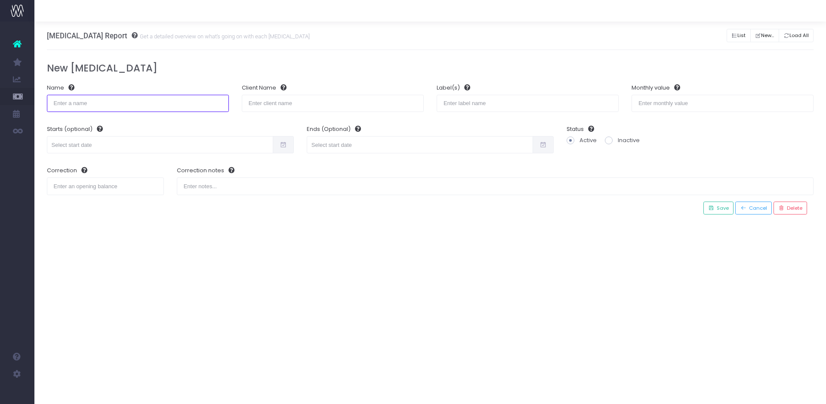
click at [167, 102] on input "text" at bounding box center [138, 103] width 182 height 17
click at [274, 104] on input "Much [PERSON_NAME]" at bounding box center [333, 103] width 182 height 17
click at [712, 103] on input "number" at bounding box center [723, 103] width 182 height 17
click at [545, 103] on input "text" at bounding box center [528, 103] width 182 height 17
click at [540, 102] on input "text" at bounding box center [528, 103] width 182 height 17
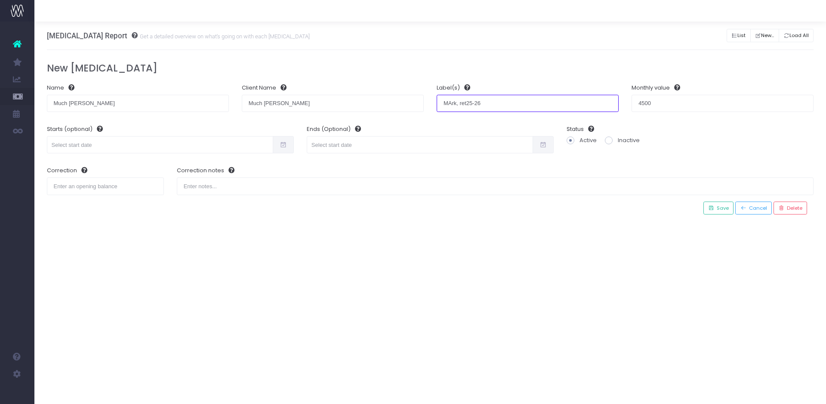
click at [451, 102] on input "MArk, ret25-26" at bounding box center [528, 103] width 182 height 17
click at [303, 241] on div "[MEDICAL_DATA] Report Get a detailed overview on what's going on with each [MED…" at bounding box center [430, 213] width 792 height 382
click at [281, 145] on icon at bounding box center [283, 145] width 7 height 0
click at [243, 146] on input "text" at bounding box center [160, 144] width 226 height 17
click at [59, 202] on td "1" at bounding box center [58, 202] width 15 height 13
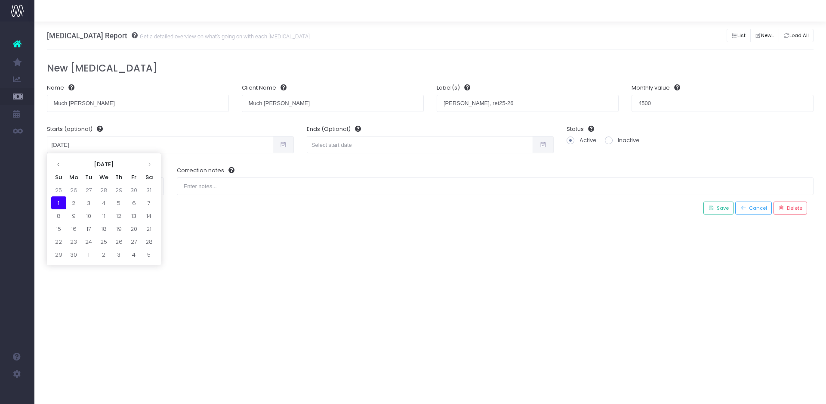
click at [369, 271] on div "[MEDICAL_DATA] Report Get a detailed overview on what's going on with each [MED…" at bounding box center [430, 213] width 792 height 382
click at [721, 207] on span "Save" at bounding box center [721, 207] width 15 height 7
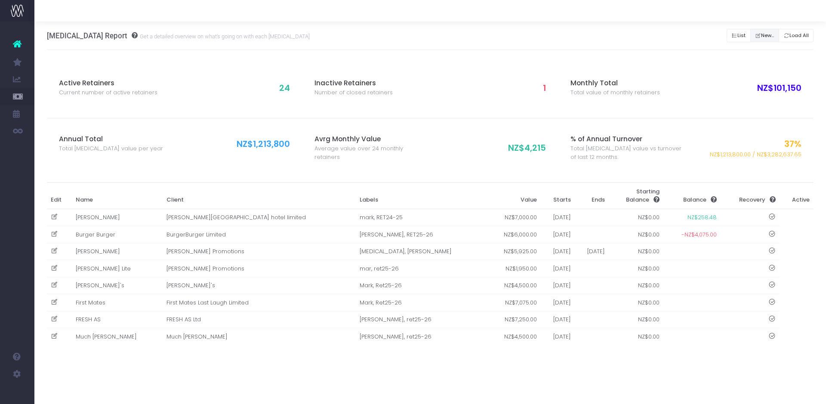
click at [755, 36] on icon "Button group with nested dropdown" at bounding box center [758, 36] width 6 height 0
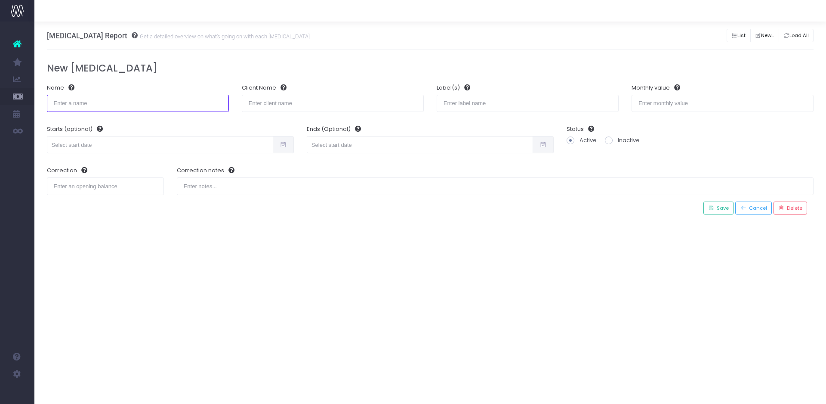
click at [108, 99] on input "text" at bounding box center [138, 103] width 182 height 17
click at [668, 102] on input "number" at bounding box center [723, 103] width 182 height 17
click at [289, 142] on span at bounding box center [283, 144] width 21 height 17
click at [237, 145] on input "text" at bounding box center [160, 144] width 226 height 17
click at [57, 164] on icon at bounding box center [58, 164] width 5 height 5
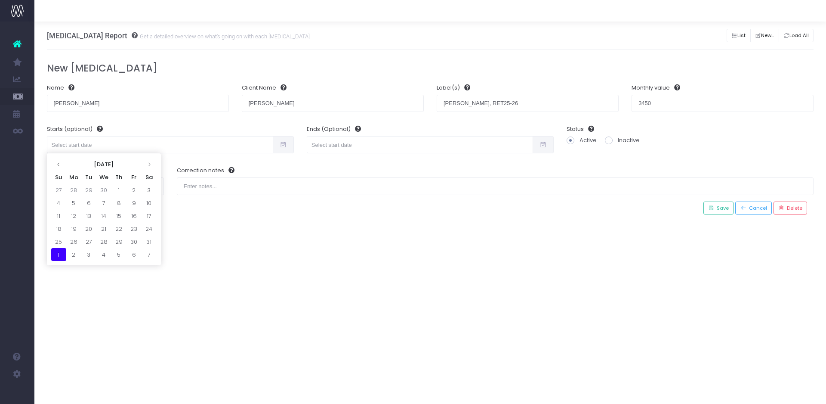
click at [57, 164] on icon at bounding box center [58, 164] width 5 height 5
click at [99, 187] on td "1" at bounding box center [103, 189] width 15 height 13
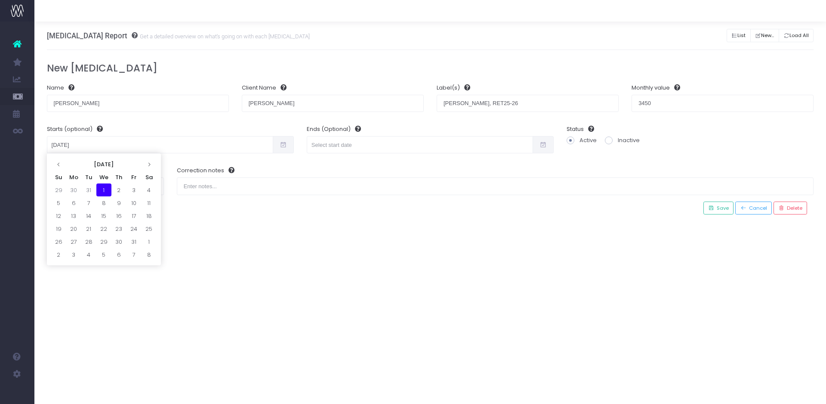
click at [297, 239] on div "[MEDICAL_DATA] Report Get a detailed overview on what's going on with each [MED…" at bounding box center [430, 213] width 792 height 382
click at [727, 208] on span "Save" at bounding box center [721, 207] width 15 height 7
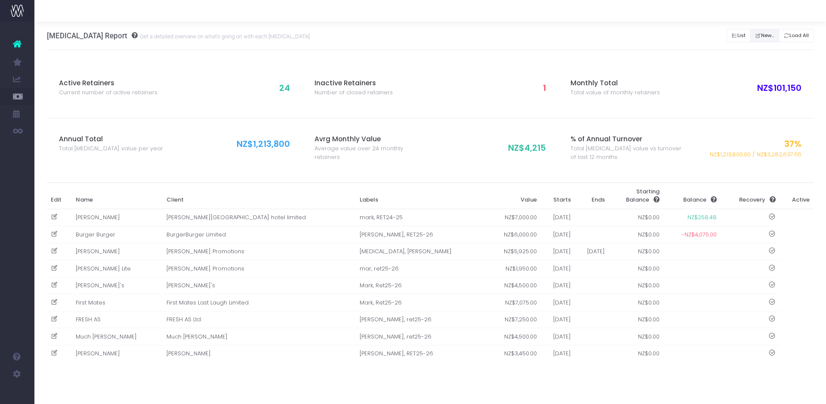
click at [759, 36] on button "New..." at bounding box center [764, 35] width 29 height 13
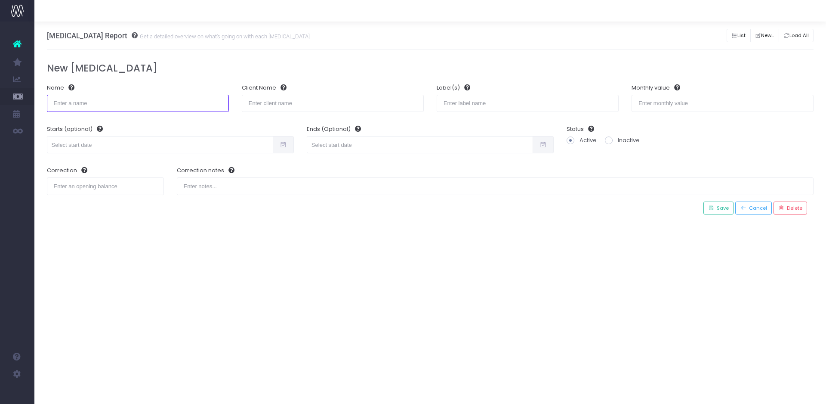
click at [153, 102] on input "text" at bounding box center [138, 103] width 182 height 17
click at [684, 105] on input "number" at bounding box center [723, 103] width 182 height 17
click at [273, 139] on input "text" at bounding box center [160, 144] width 226 height 17
click at [150, 165] on icon at bounding box center [149, 164] width 5 height 5
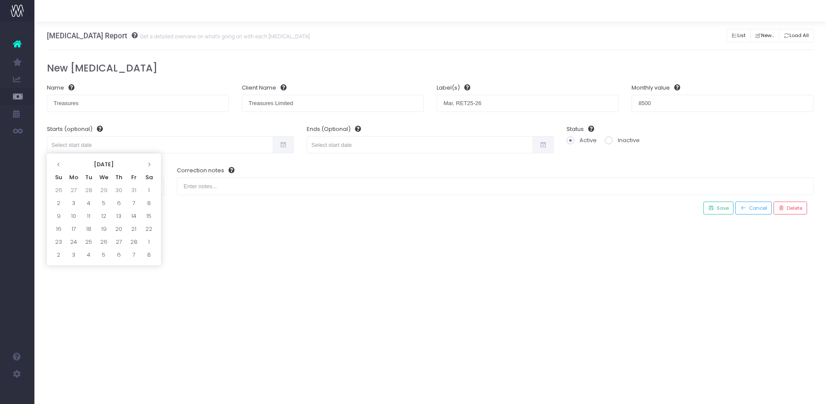
click at [150, 165] on icon at bounding box center [149, 164] width 5 height 5
click at [94, 188] on td "1" at bounding box center [88, 189] width 15 height 13
click at [316, 250] on div "[MEDICAL_DATA] Report Get a detailed overview on what's going on with each [MED…" at bounding box center [430, 213] width 792 height 382
click at [723, 209] on span "Save" at bounding box center [721, 207] width 15 height 7
